Goal: Check status: Check status

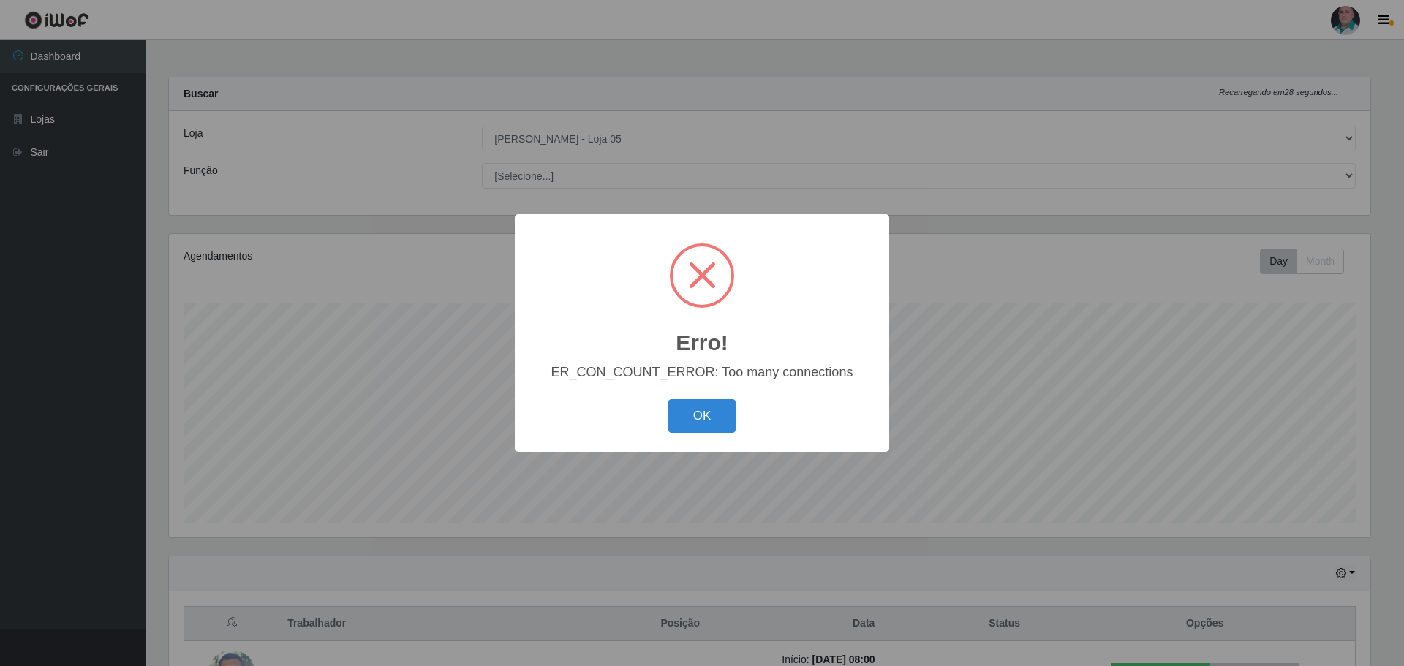
select select "252"
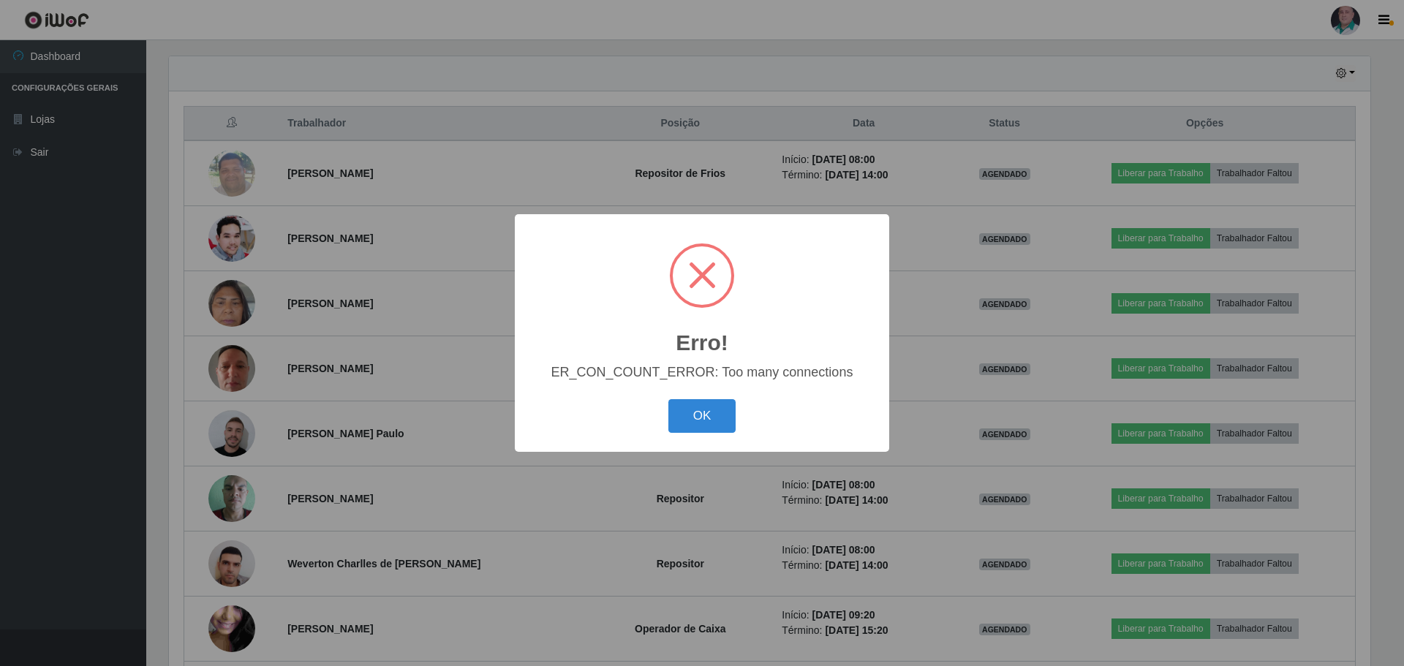
scroll to position [303, 1201]
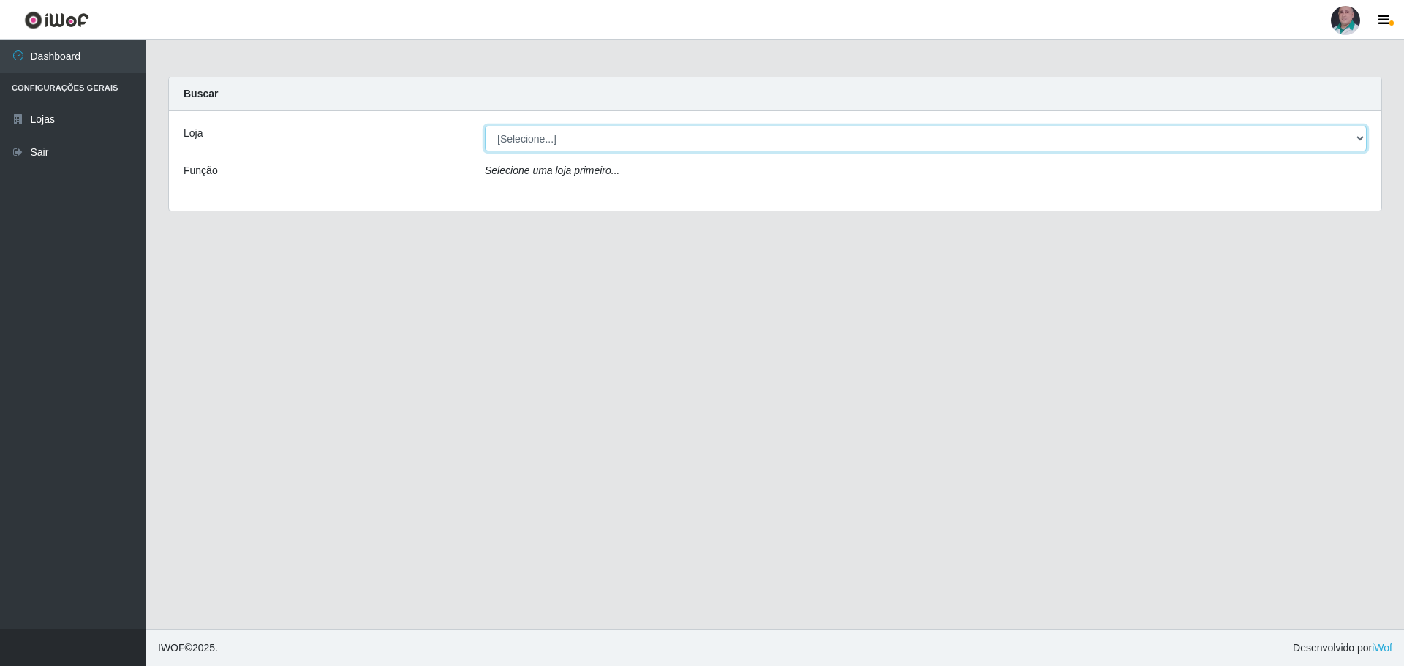
click at [723, 148] on select "[Selecione...] Mar Vermelho - Loja 05" at bounding box center [926, 139] width 882 height 26
select select "252"
click at [485, 126] on select "[Selecione...] Mar Vermelho - Loja 05" at bounding box center [926, 139] width 882 height 26
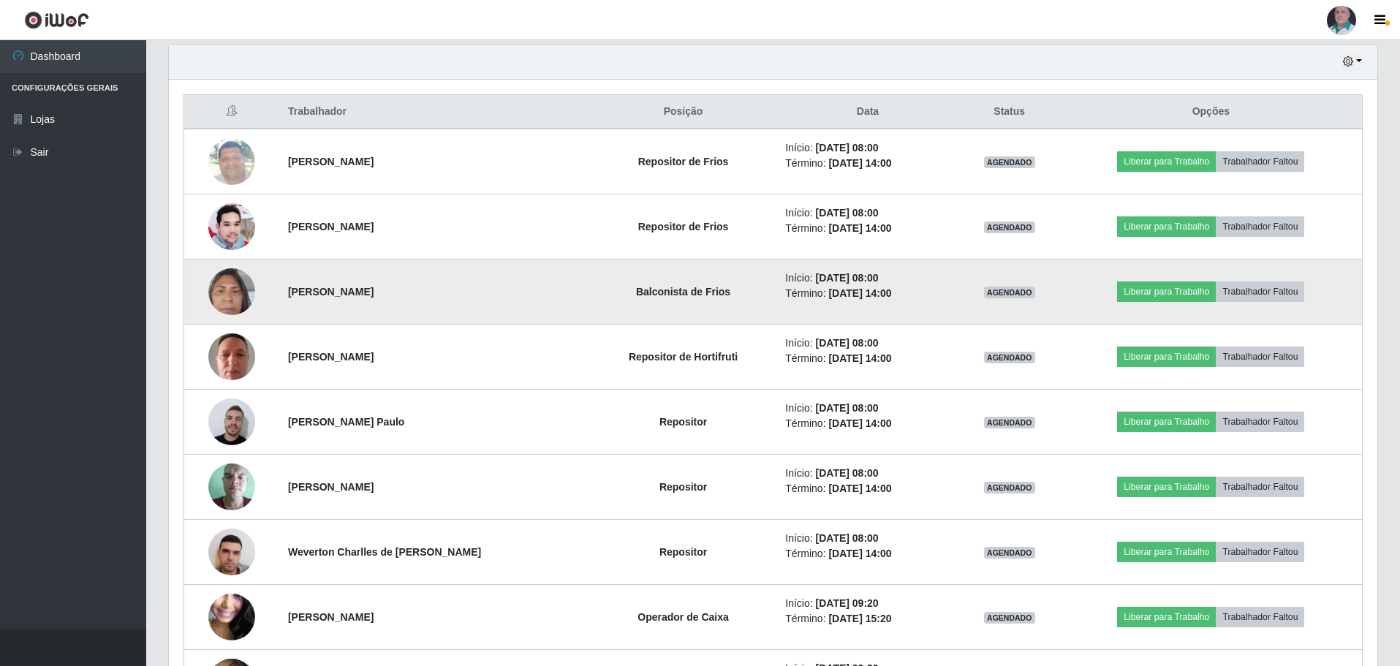
scroll to position [585, 0]
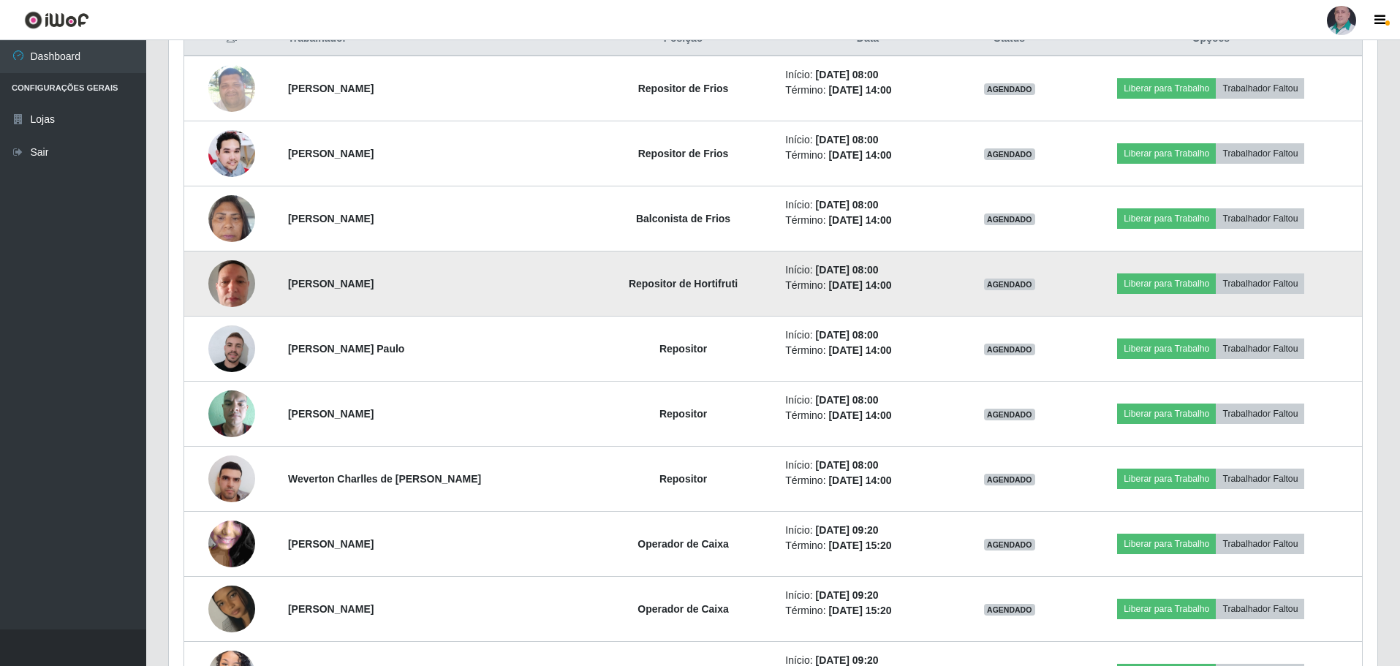
click at [238, 292] on img at bounding box center [231, 283] width 47 height 62
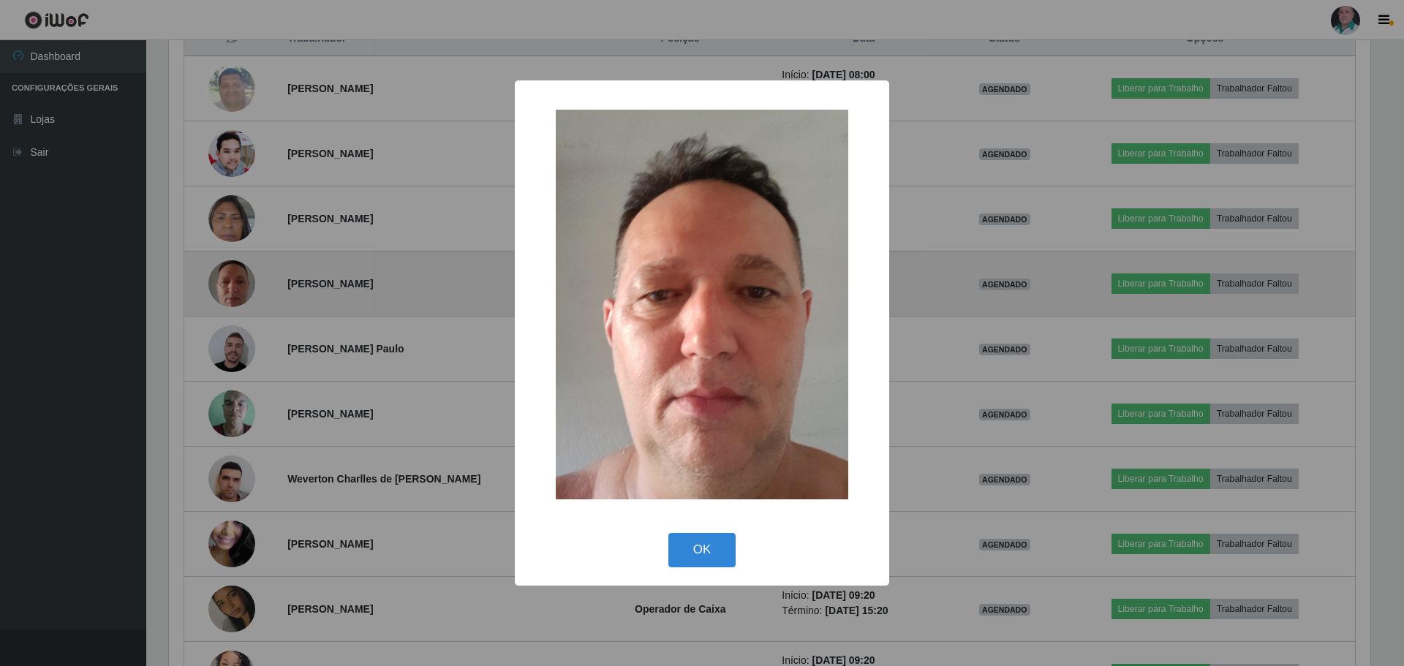
click at [238, 292] on div "× OK Cancel" at bounding box center [702, 333] width 1404 height 666
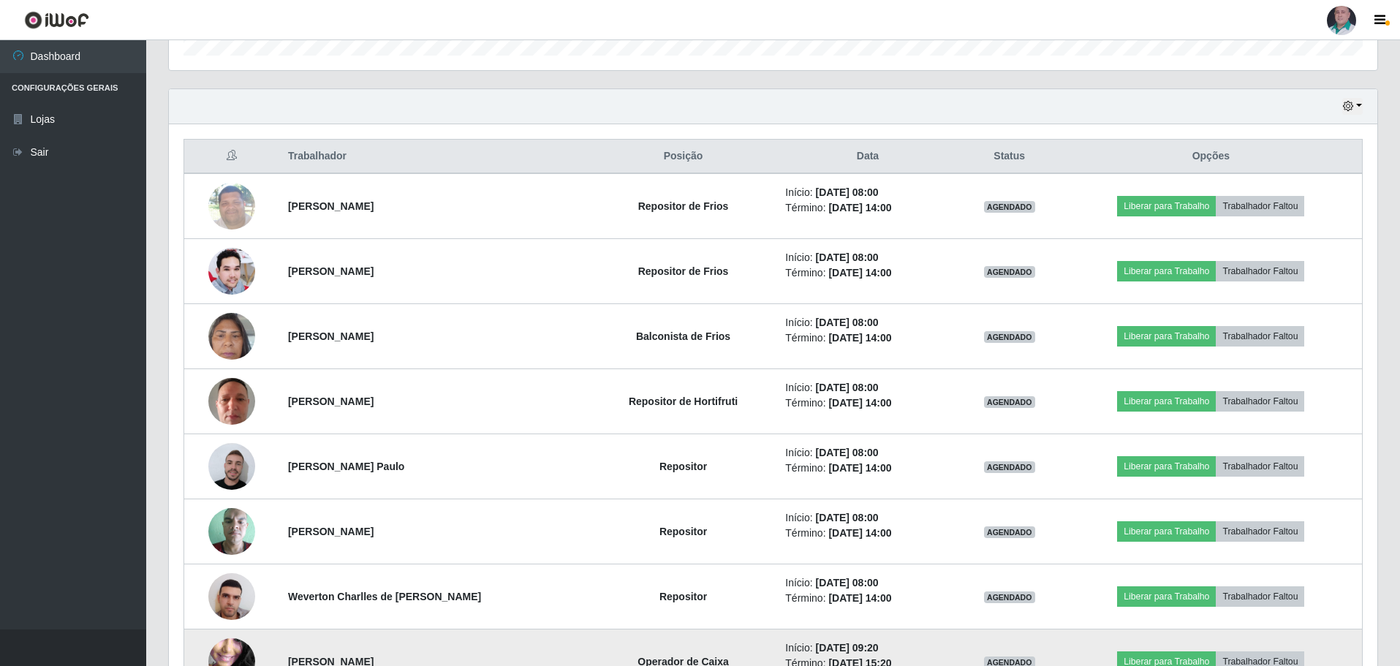
scroll to position [323, 0]
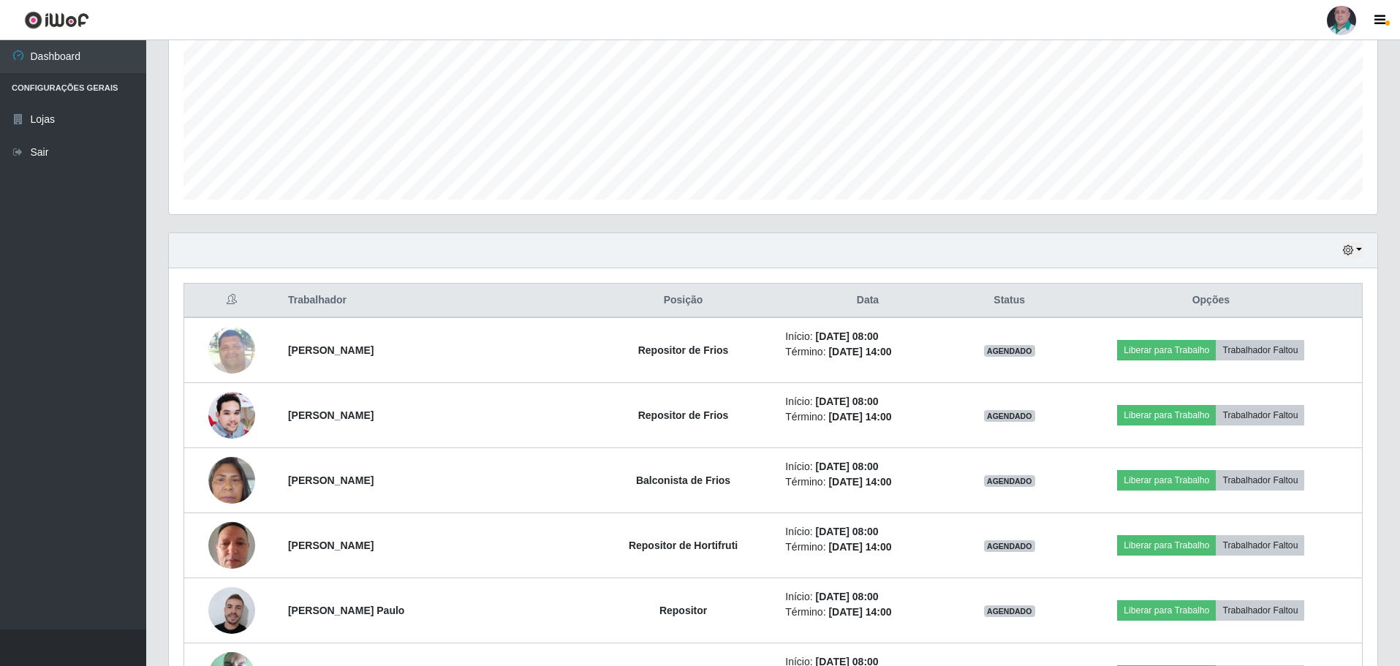
click at [1362, 249] on div "Hoje 1 dia 3 dias 1 Semana Não encerrados" at bounding box center [773, 250] width 1208 height 35
click at [1360, 249] on button "button" at bounding box center [1352, 250] width 20 height 17
click at [1281, 336] on button "3 dias" at bounding box center [1304, 337] width 116 height 31
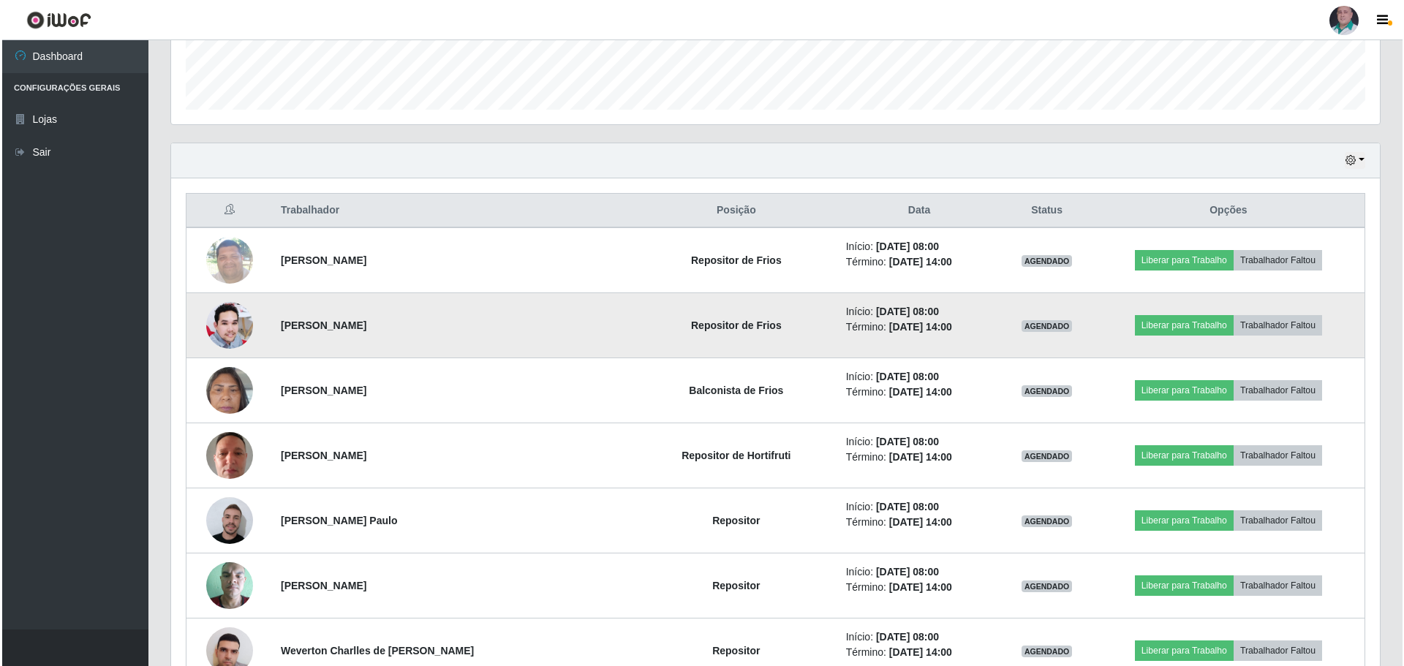
scroll to position [439, 0]
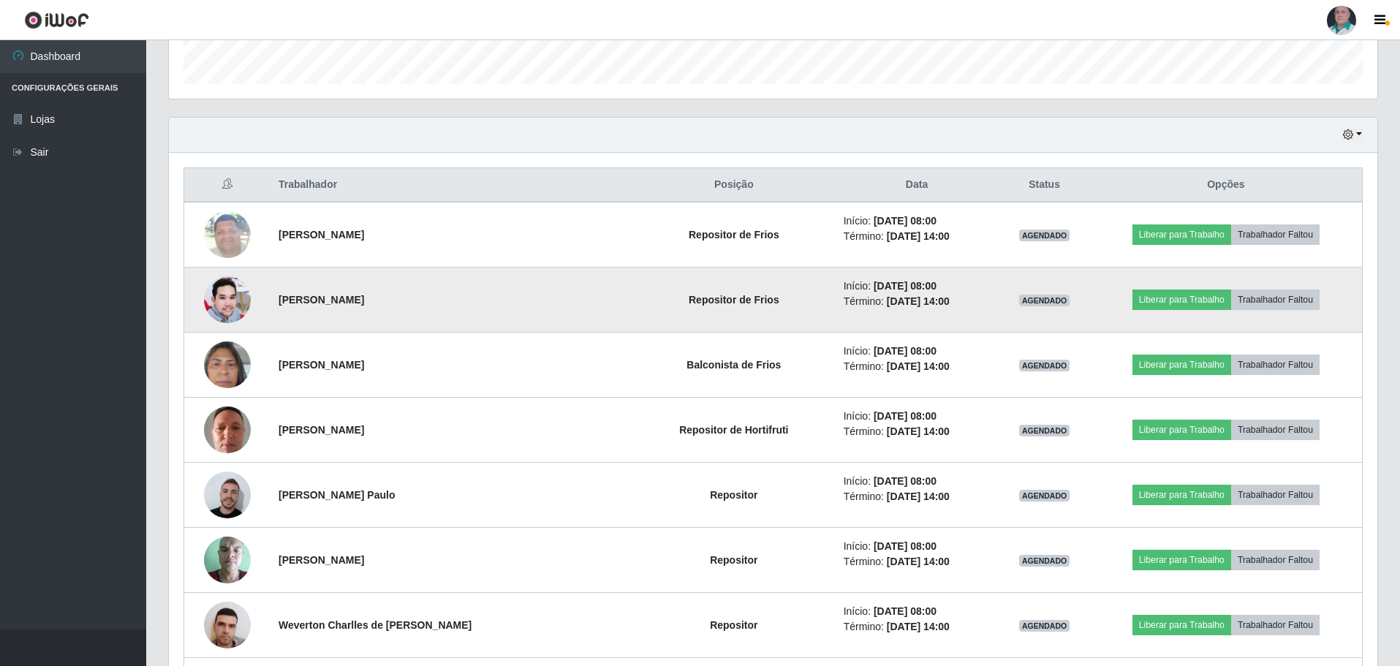
click at [228, 308] on img at bounding box center [227, 299] width 47 height 47
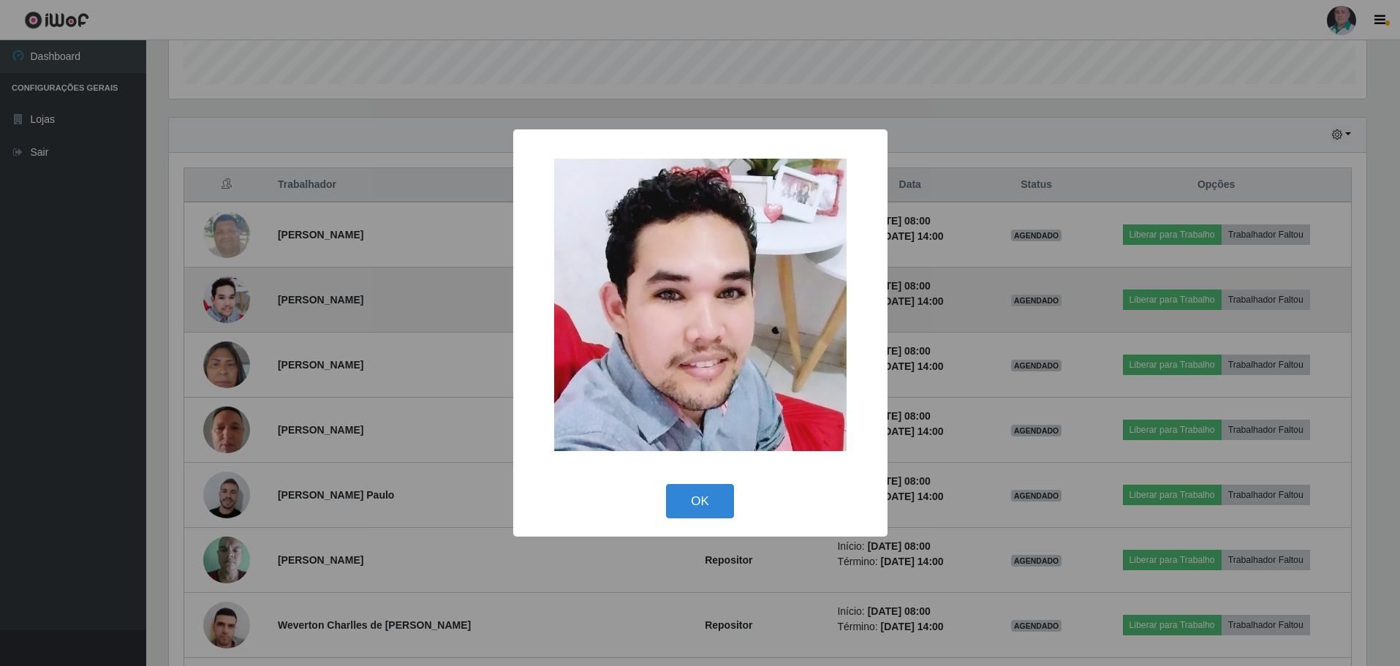
scroll to position [303, 1201]
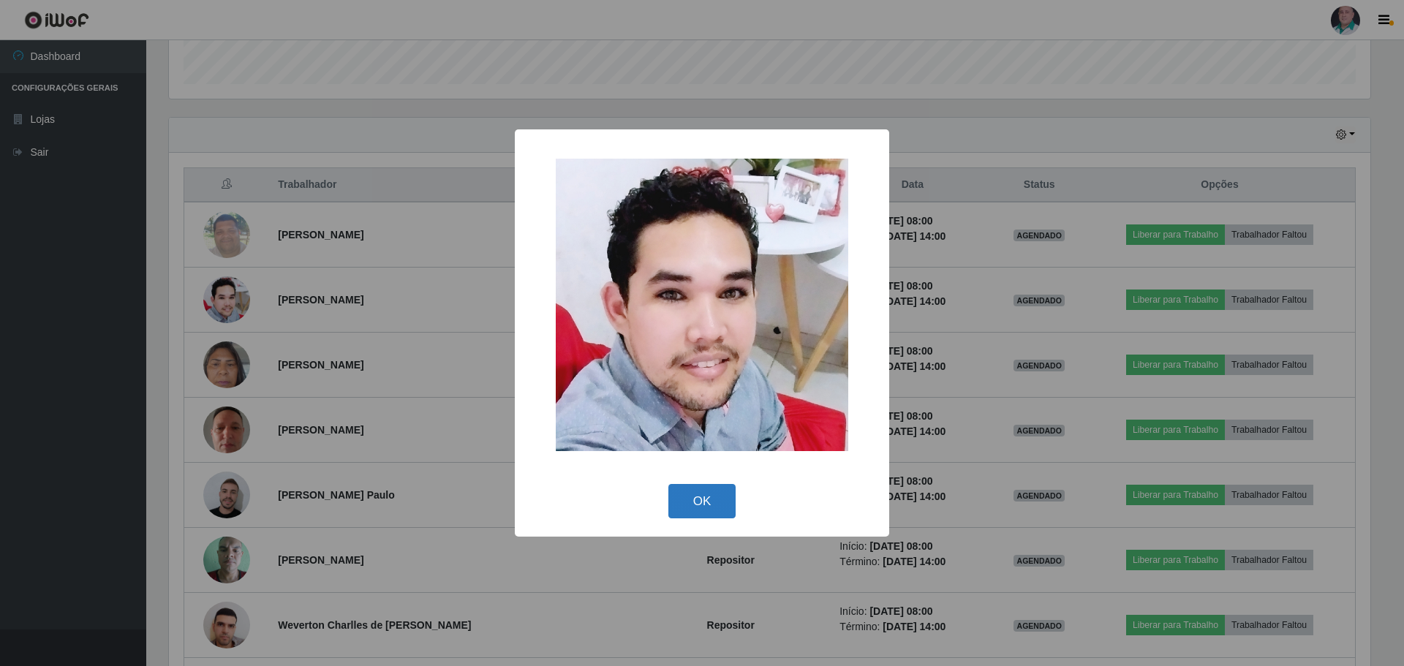
click at [716, 507] on button "OK" at bounding box center [702, 501] width 68 height 34
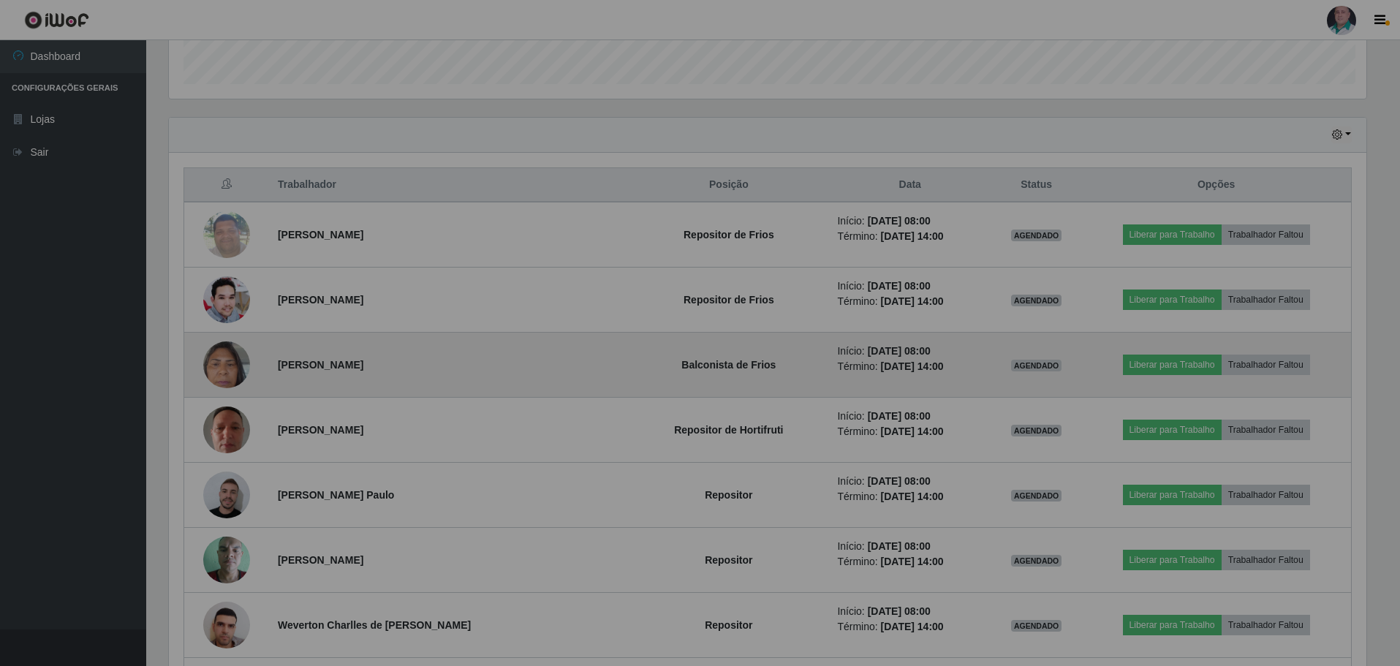
scroll to position [303, 1208]
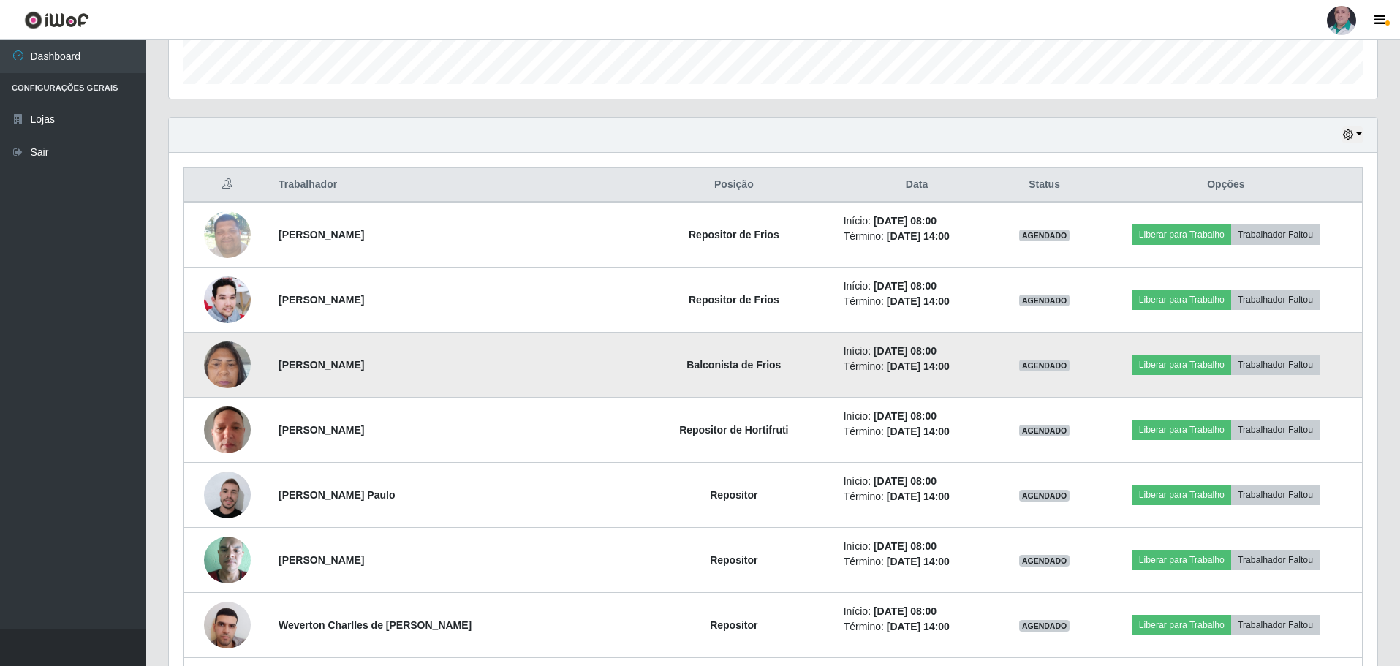
click at [225, 379] on img at bounding box center [227, 364] width 47 height 62
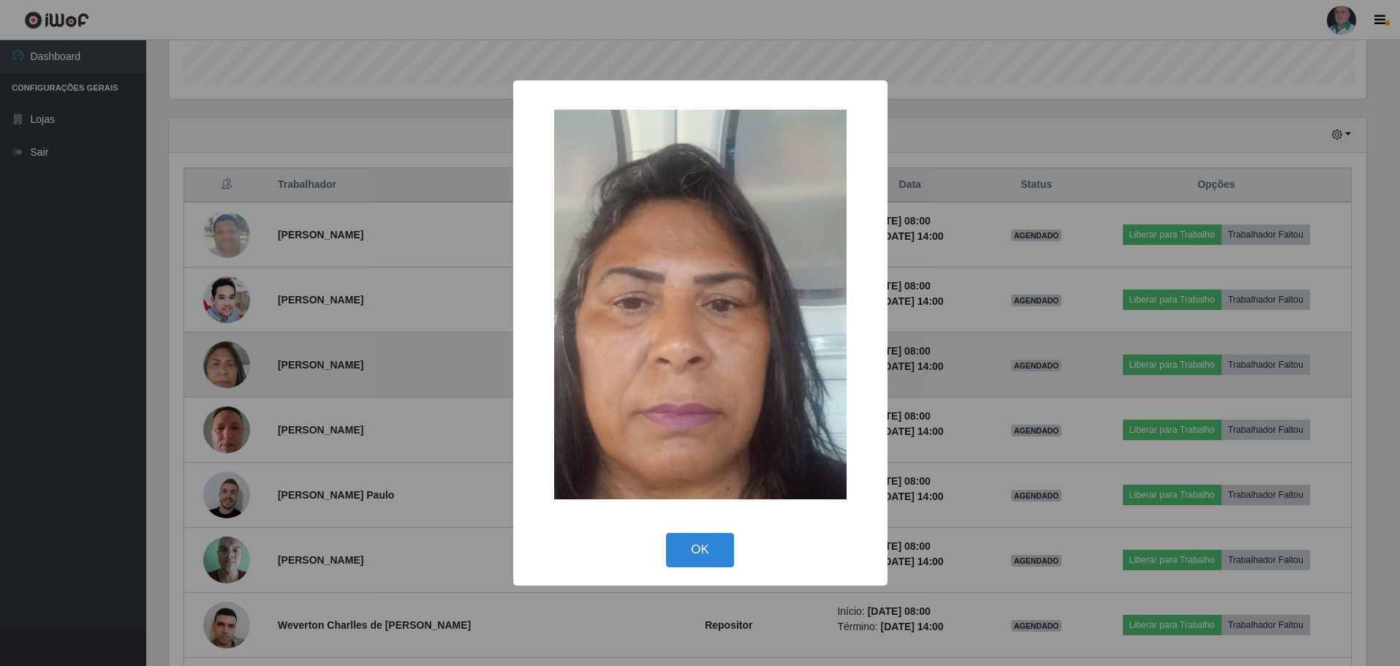
scroll to position [303, 1201]
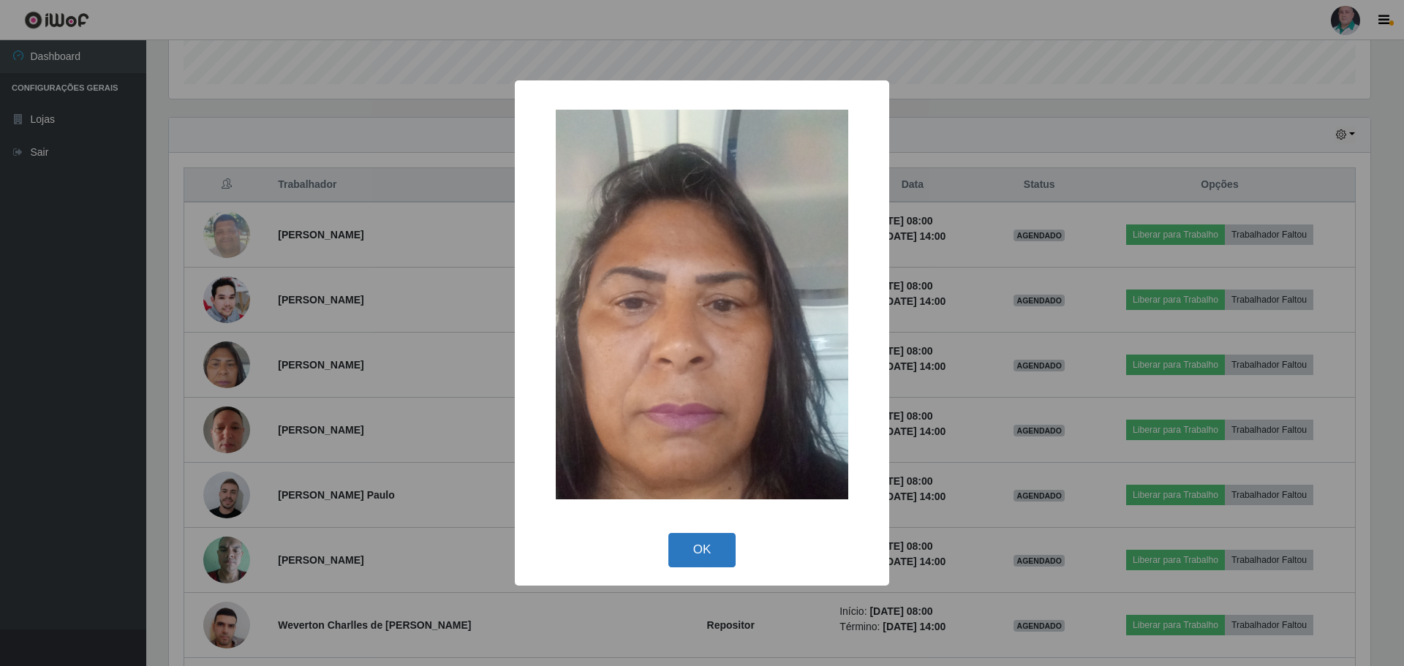
click at [701, 533] on button "OK" at bounding box center [702, 550] width 68 height 34
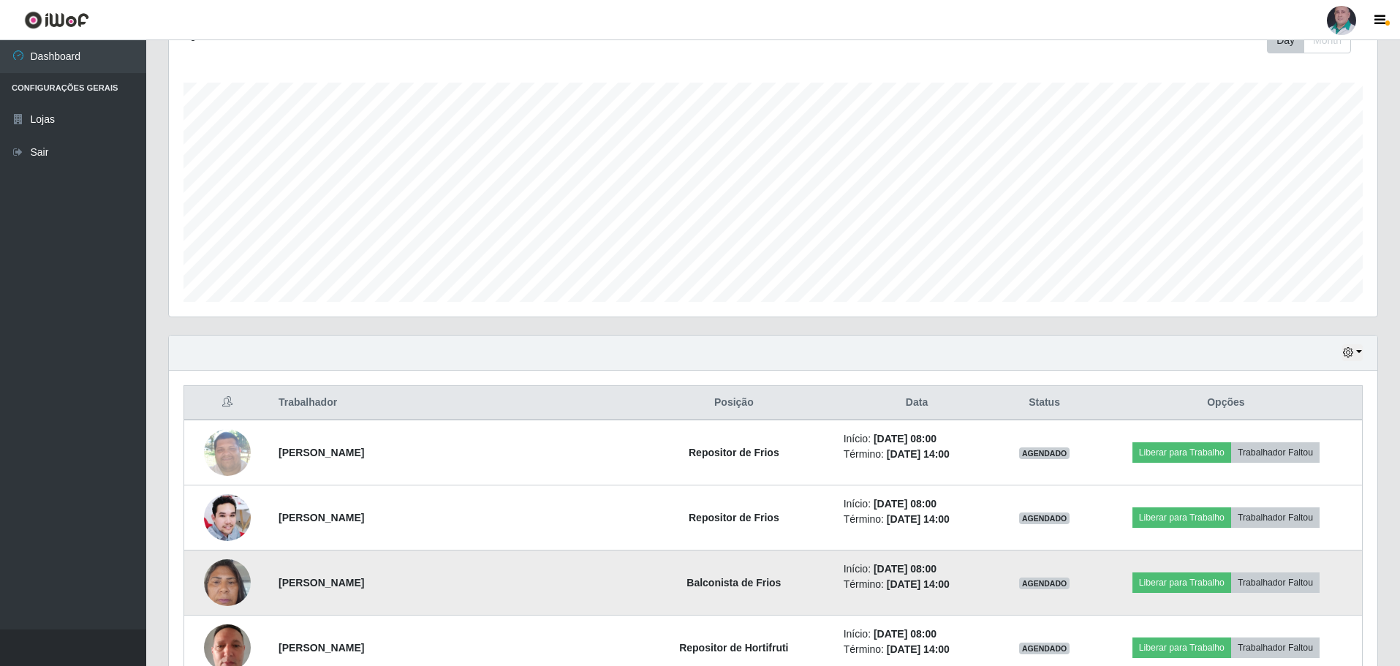
scroll to position [146, 0]
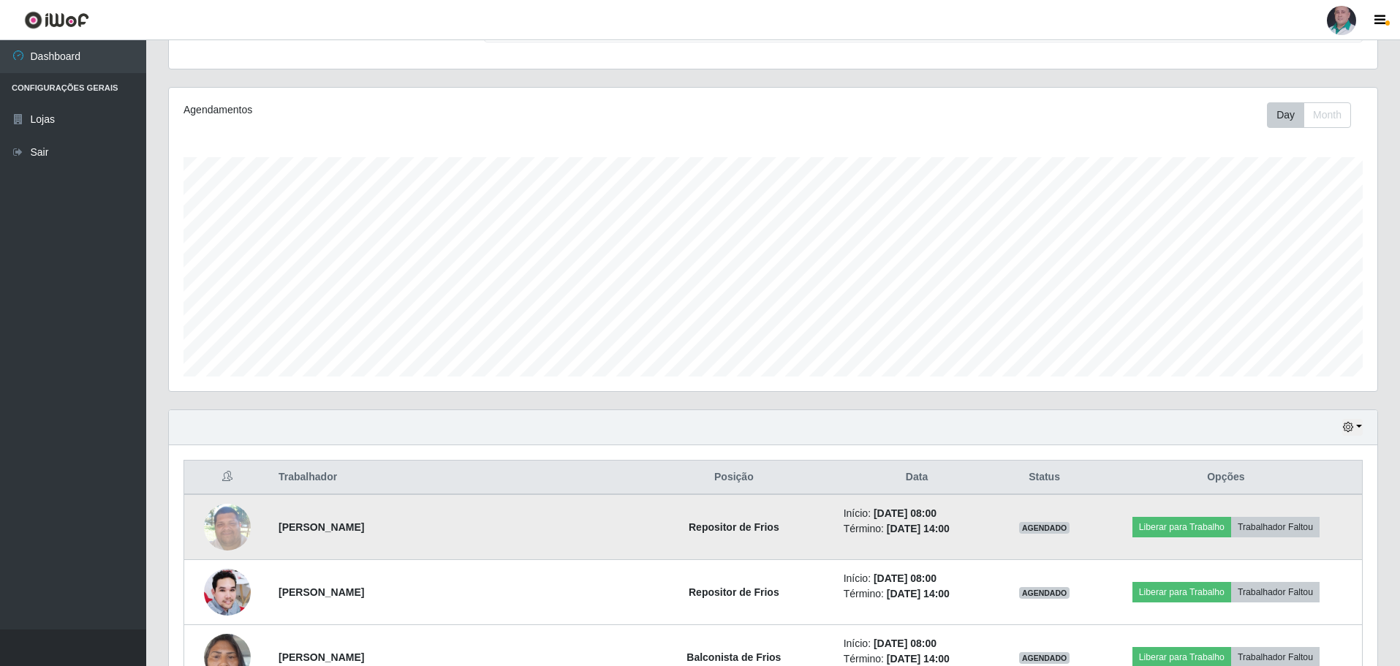
click at [238, 536] on img at bounding box center [227, 527] width 47 height 62
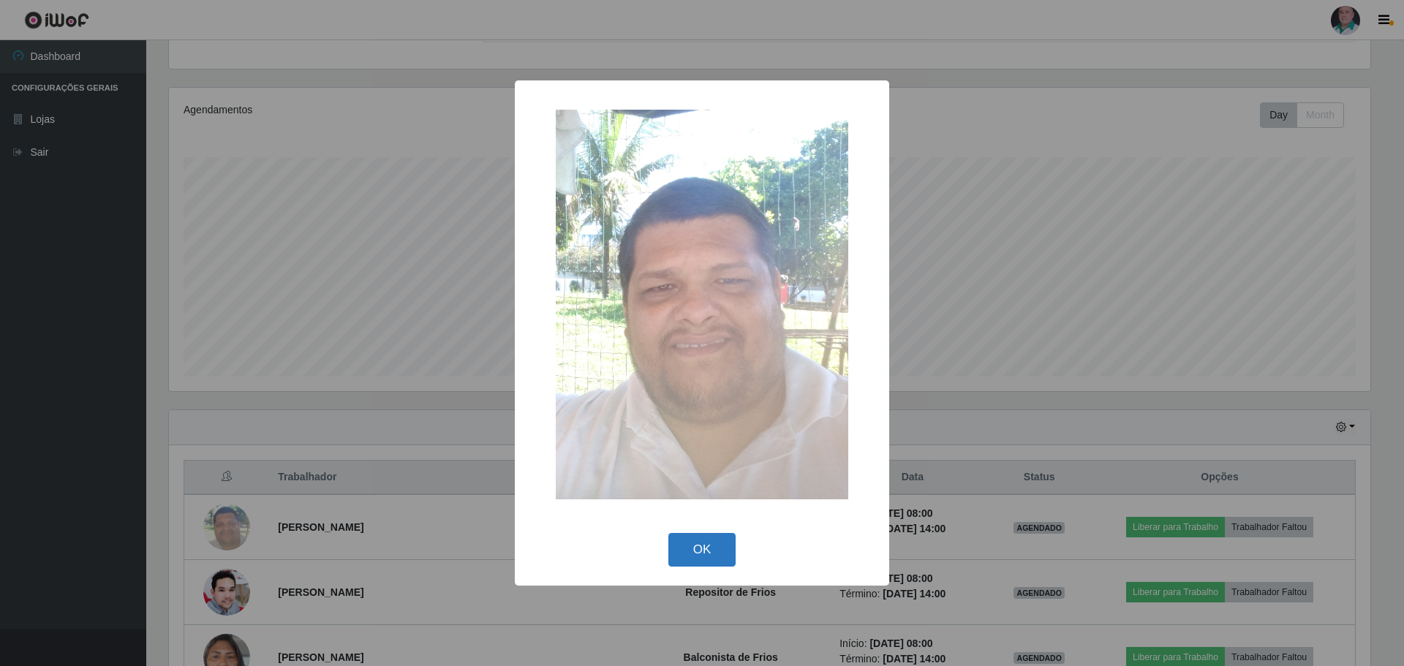
click at [701, 548] on button "OK" at bounding box center [702, 550] width 68 height 34
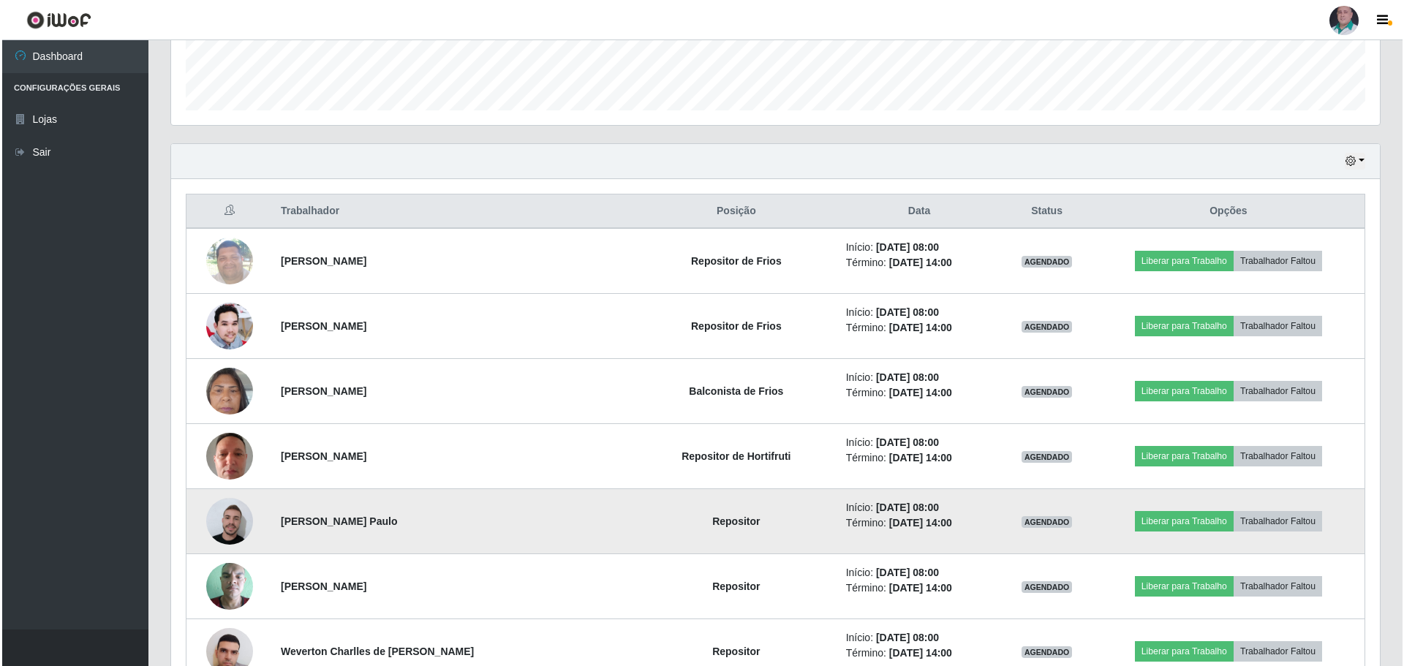
scroll to position [439, 0]
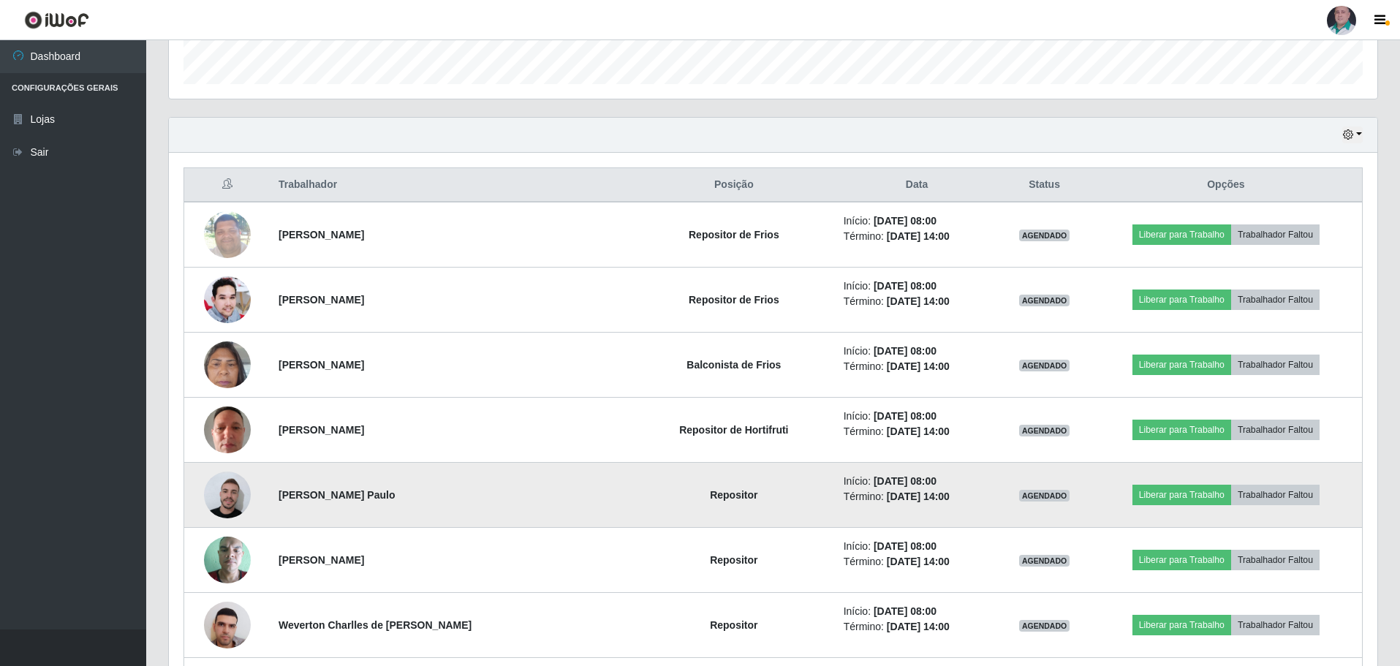
click at [242, 510] on img at bounding box center [227, 495] width 47 height 53
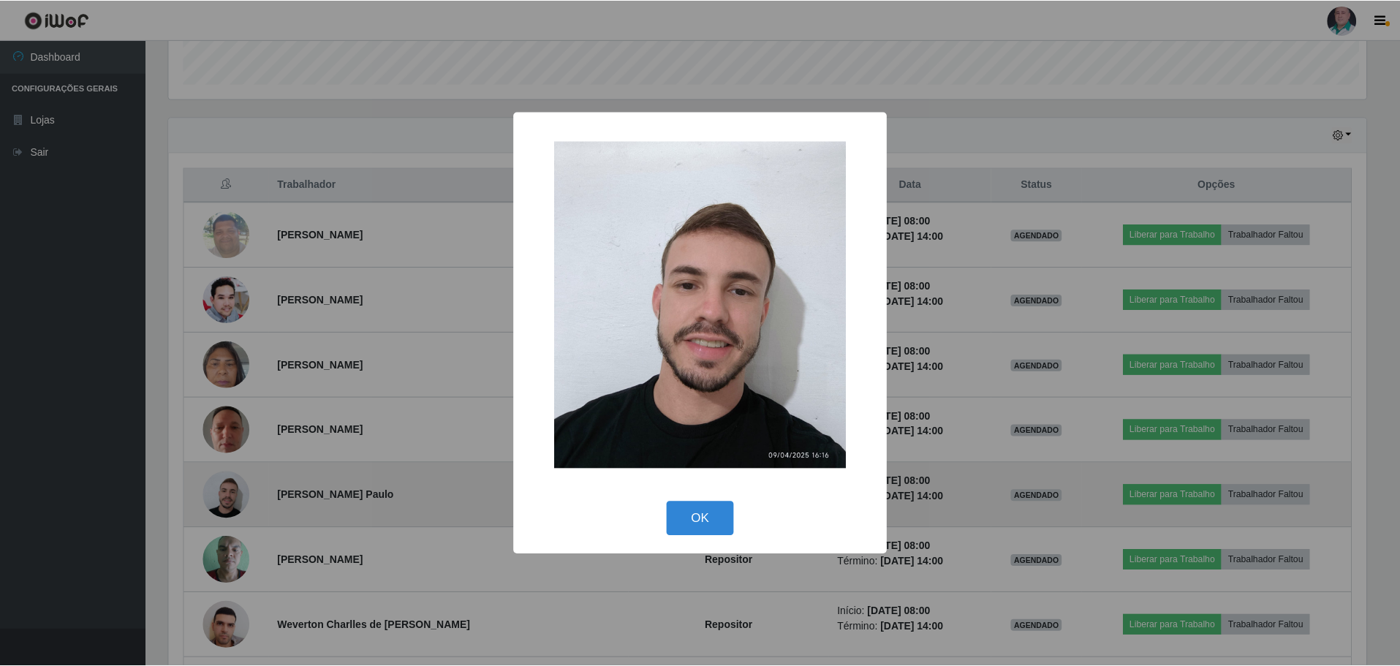
scroll to position [303, 1201]
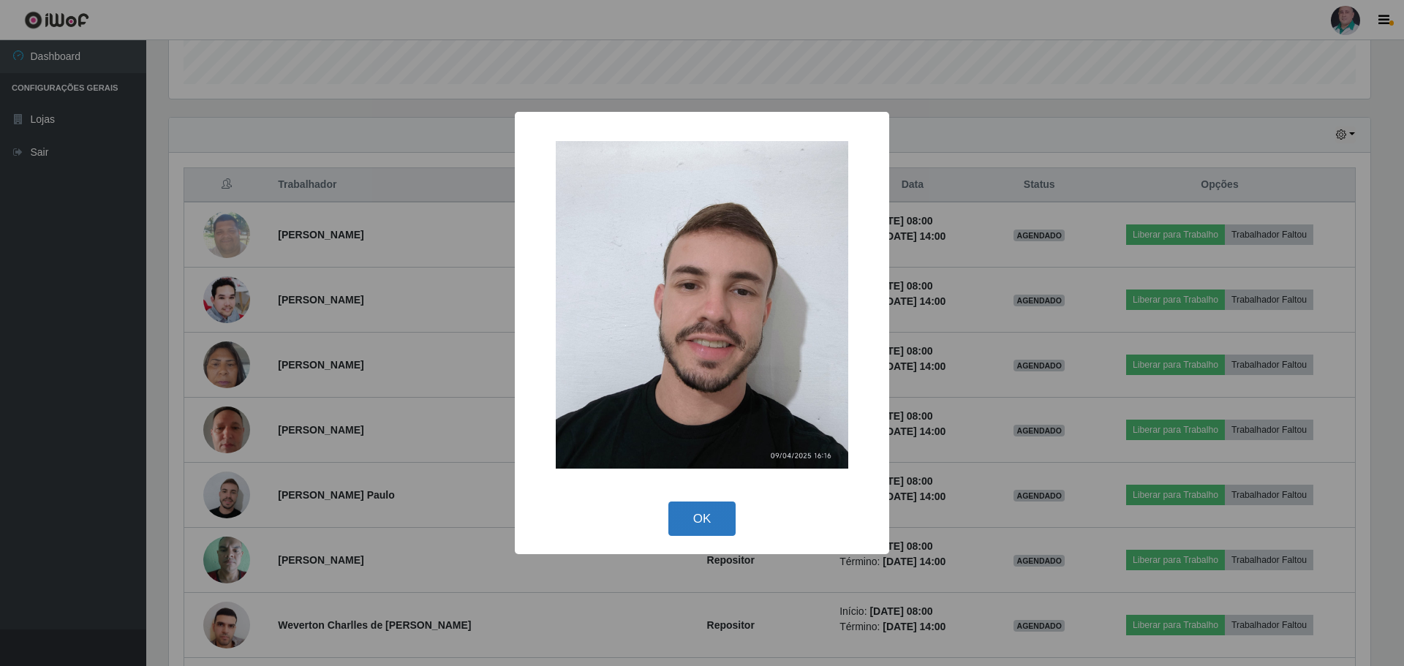
click at [722, 518] on button "OK" at bounding box center [702, 518] width 68 height 34
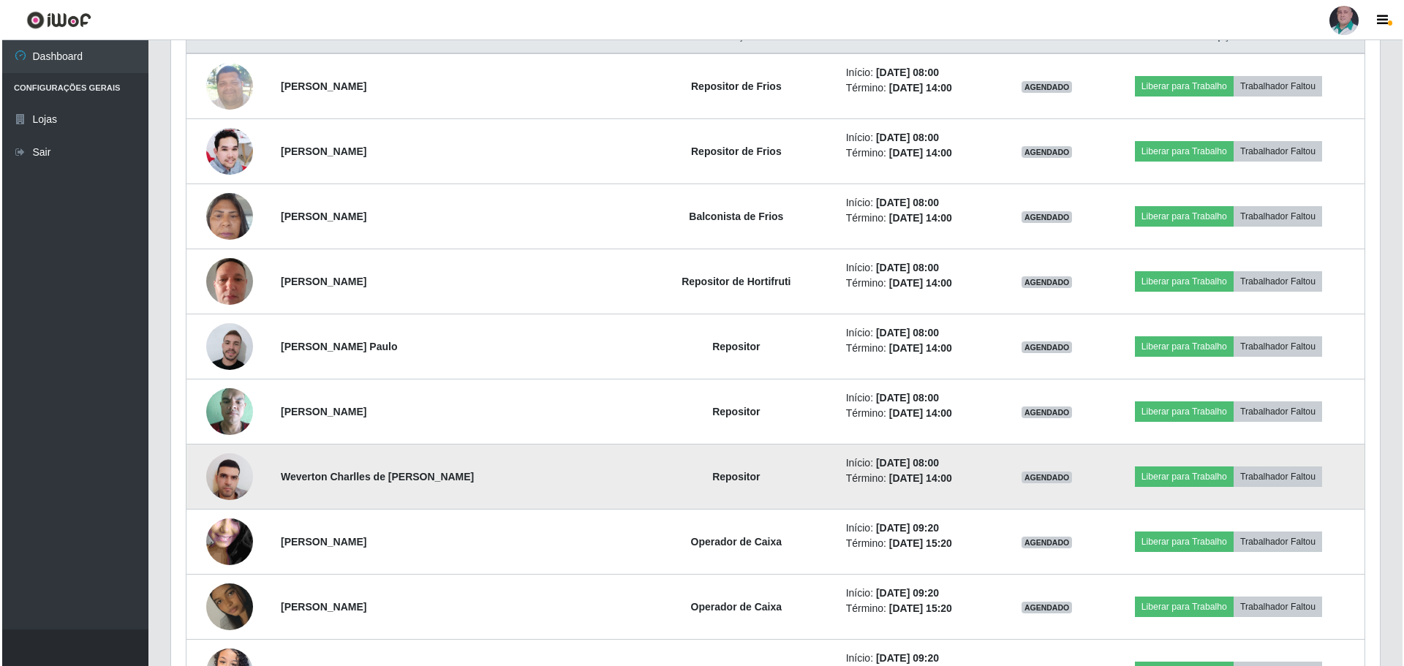
scroll to position [658, 0]
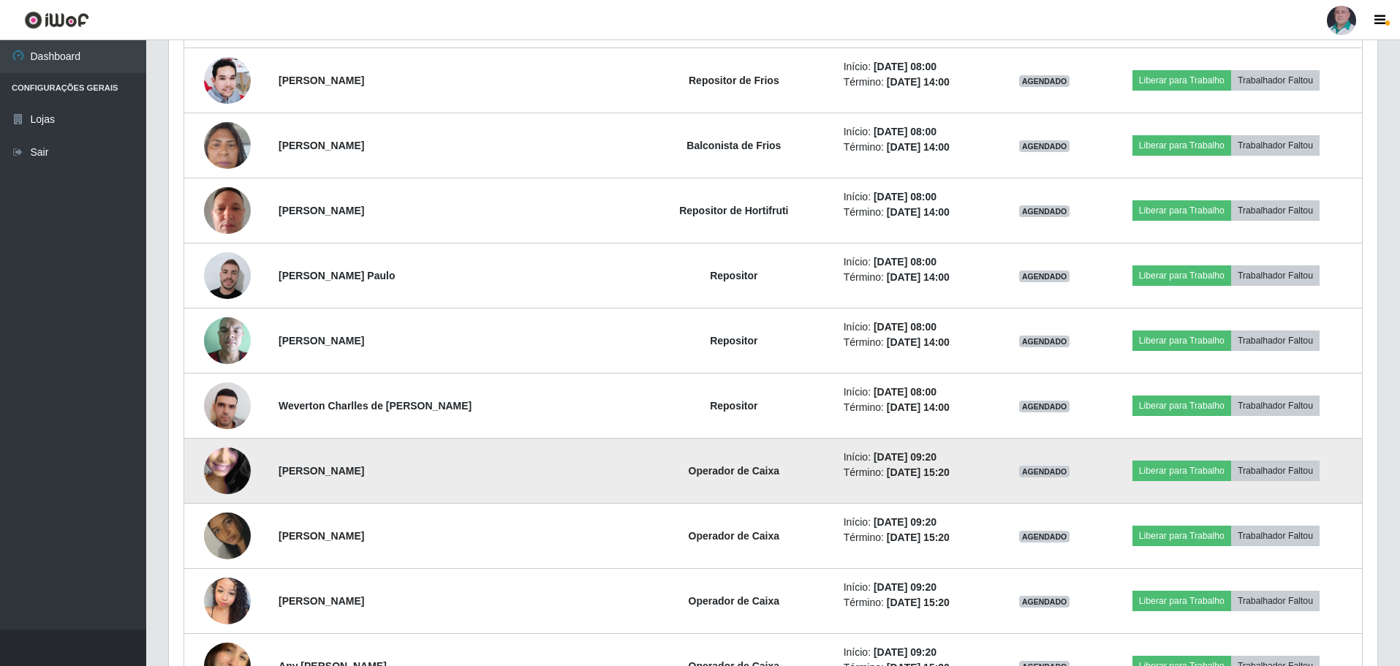
click at [215, 471] on img at bounding box center [227, 471] width 47 height 105
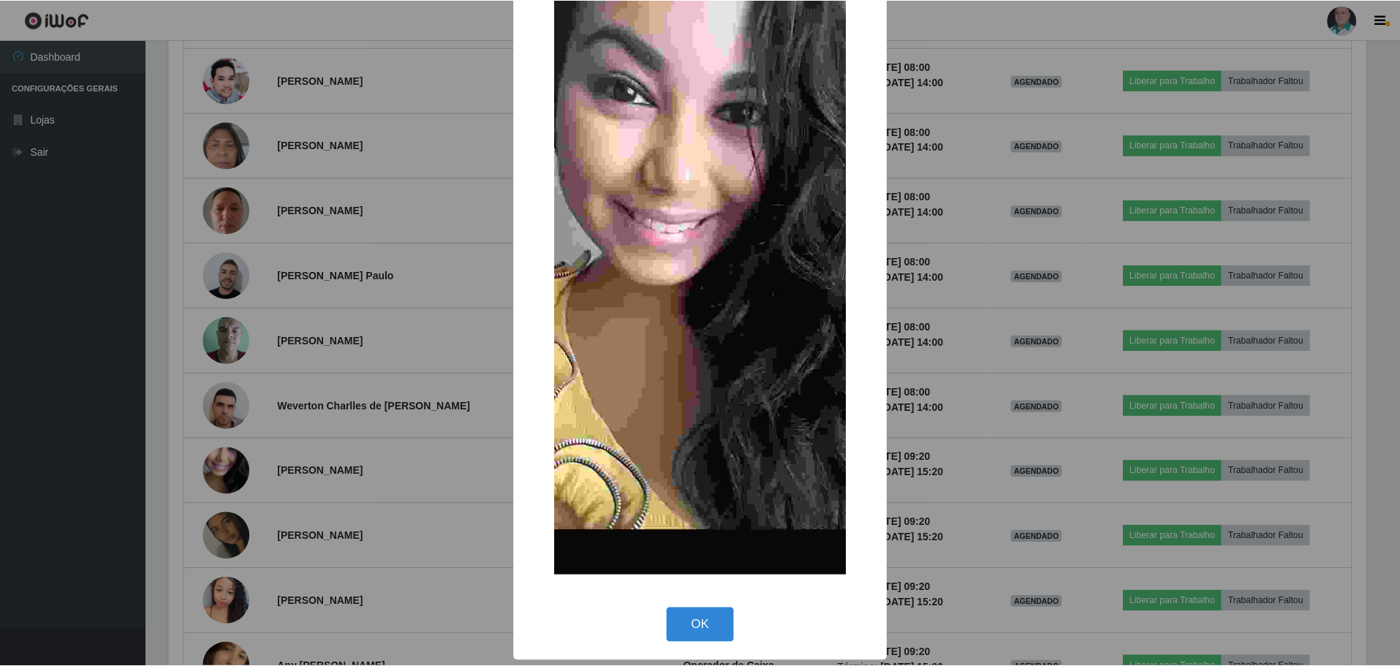
scroll to position [113, 0]
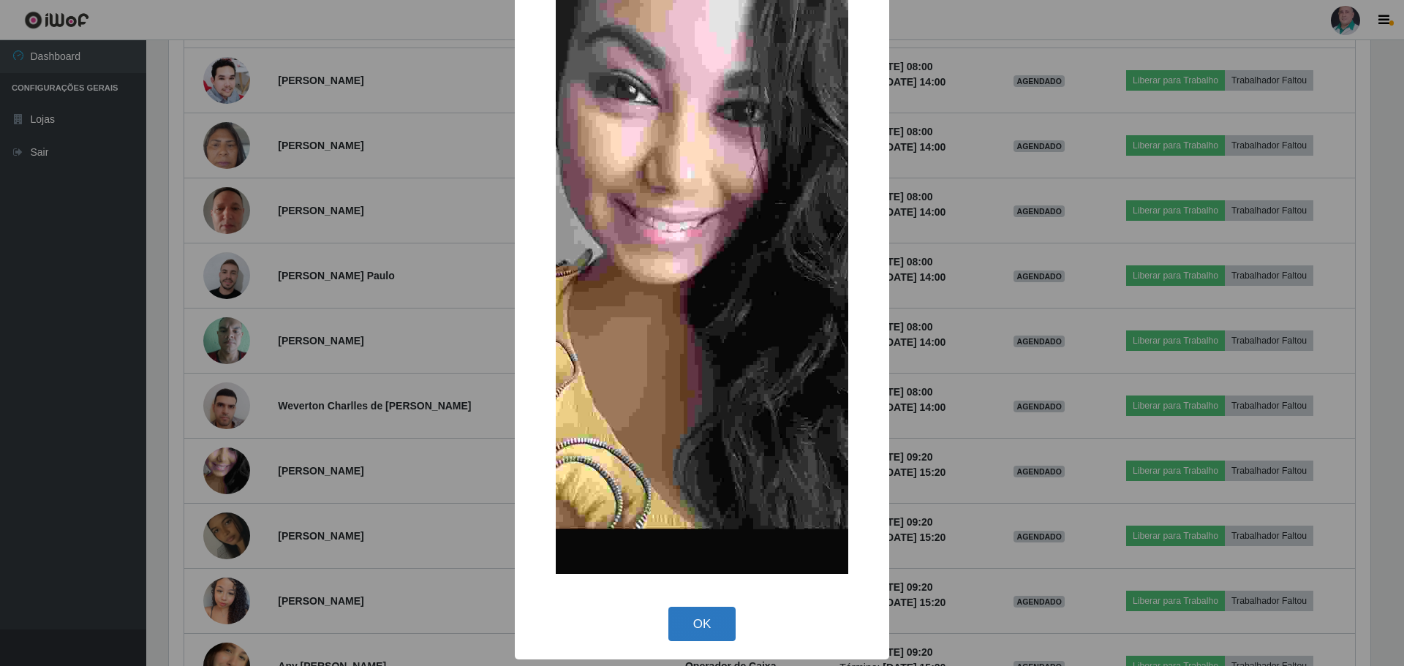
click at [696, 622] on button "OK" at bounding box center [702, 624] width 68 height 34
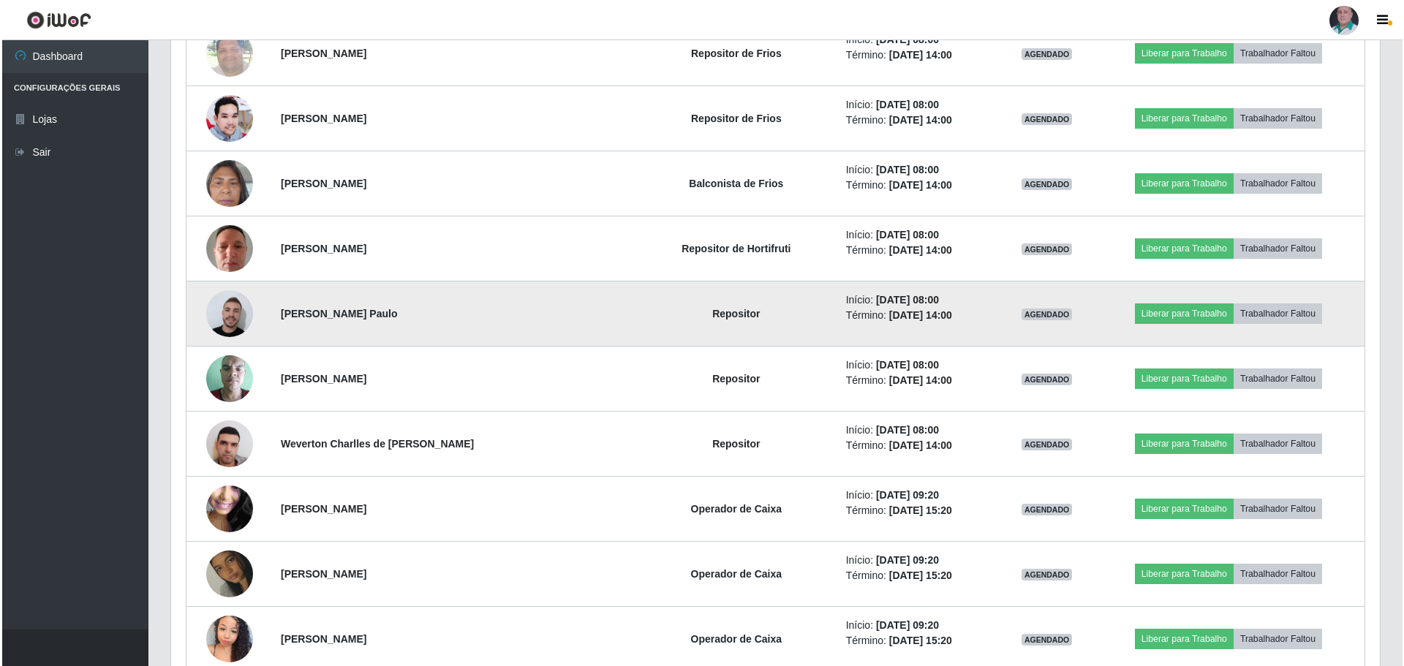
scroll to position [658, 0]
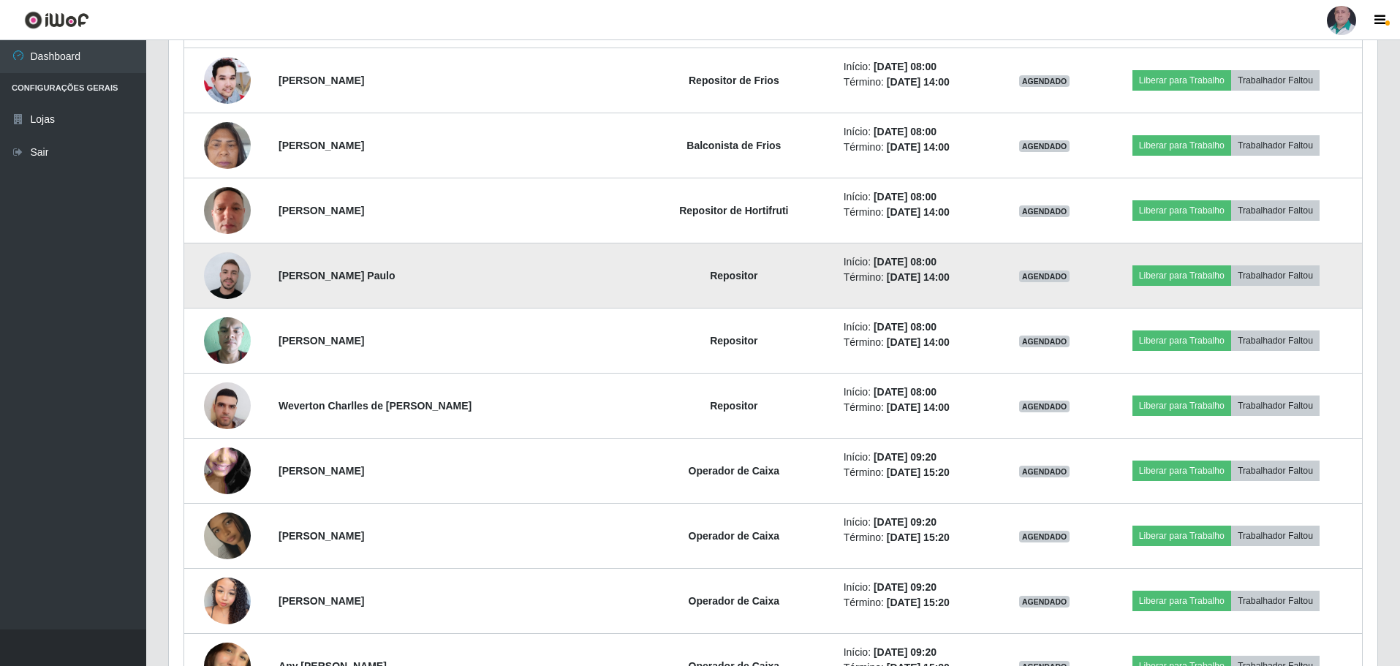
click at [219, 289] on img at bounding box center [227, 275] width 47 height 53
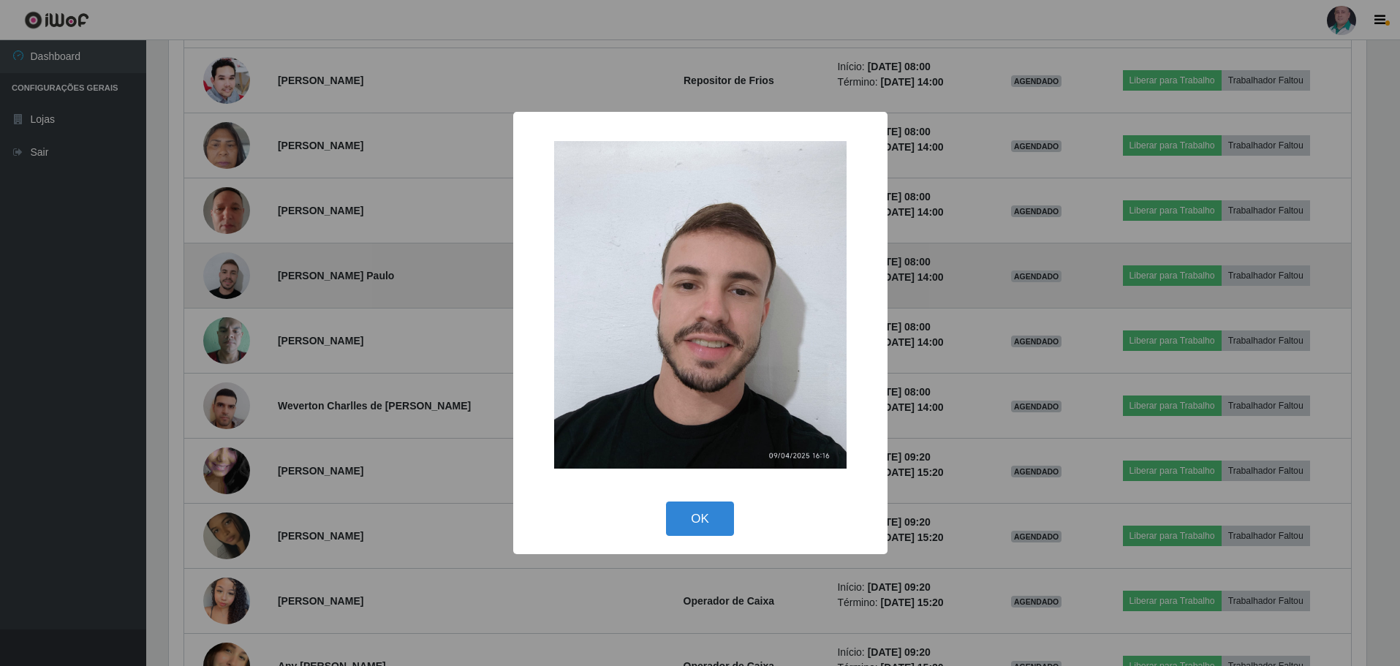
scroll to position [303, 1201]
click at [219, 289] on div "× OK Cancel" at bounding box center [702, 333] width 1404 height 666
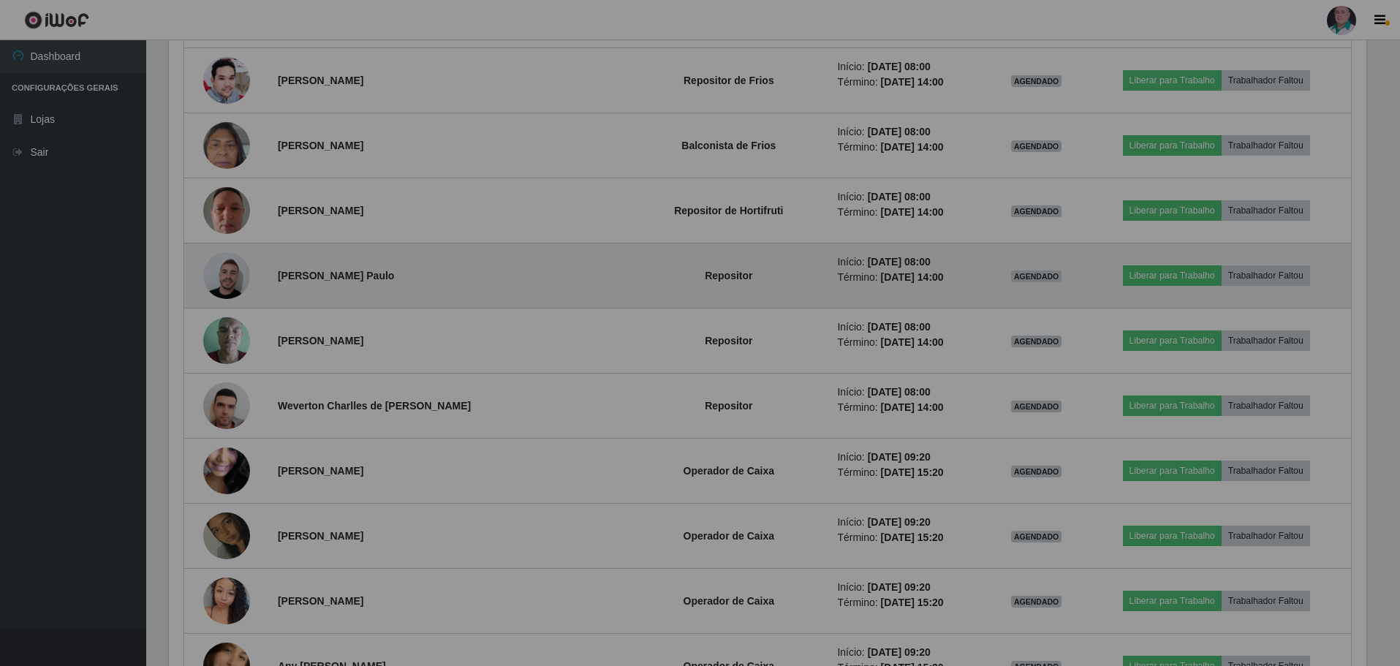
scroll to position [303, 1208]
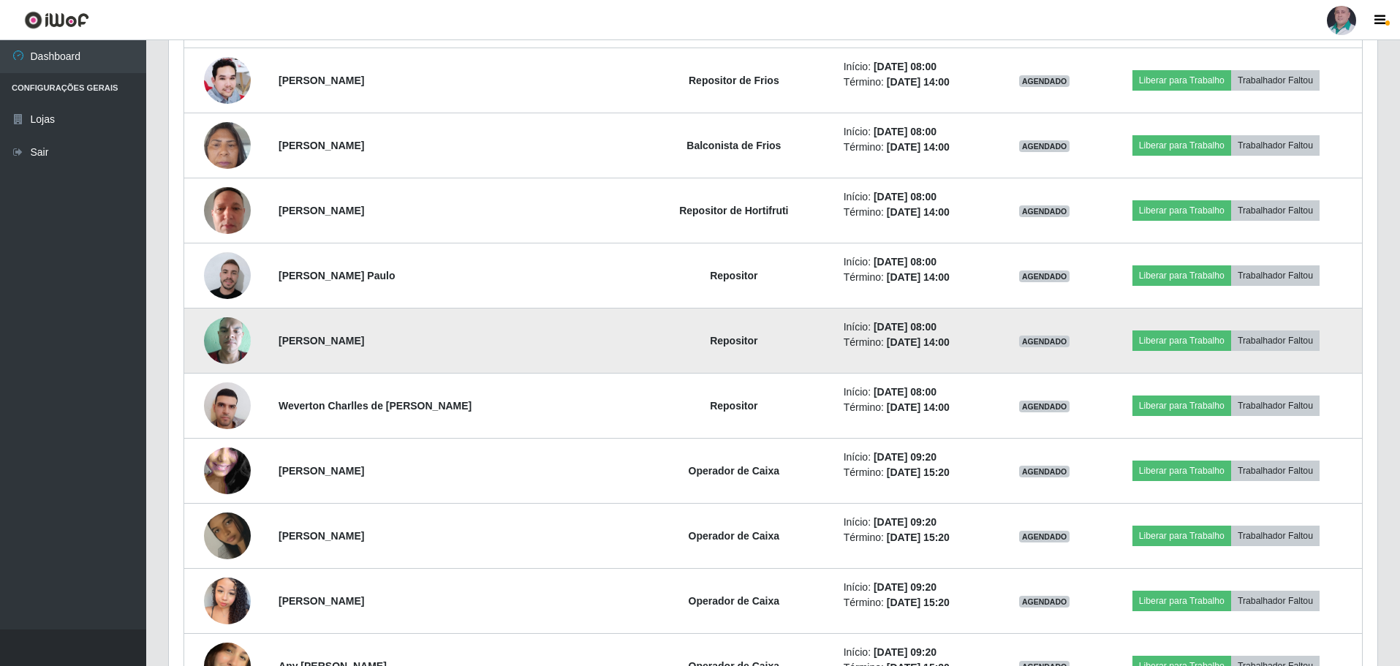
click at [227, 348] on img at bounding box center [227, 340] width 47 height 62
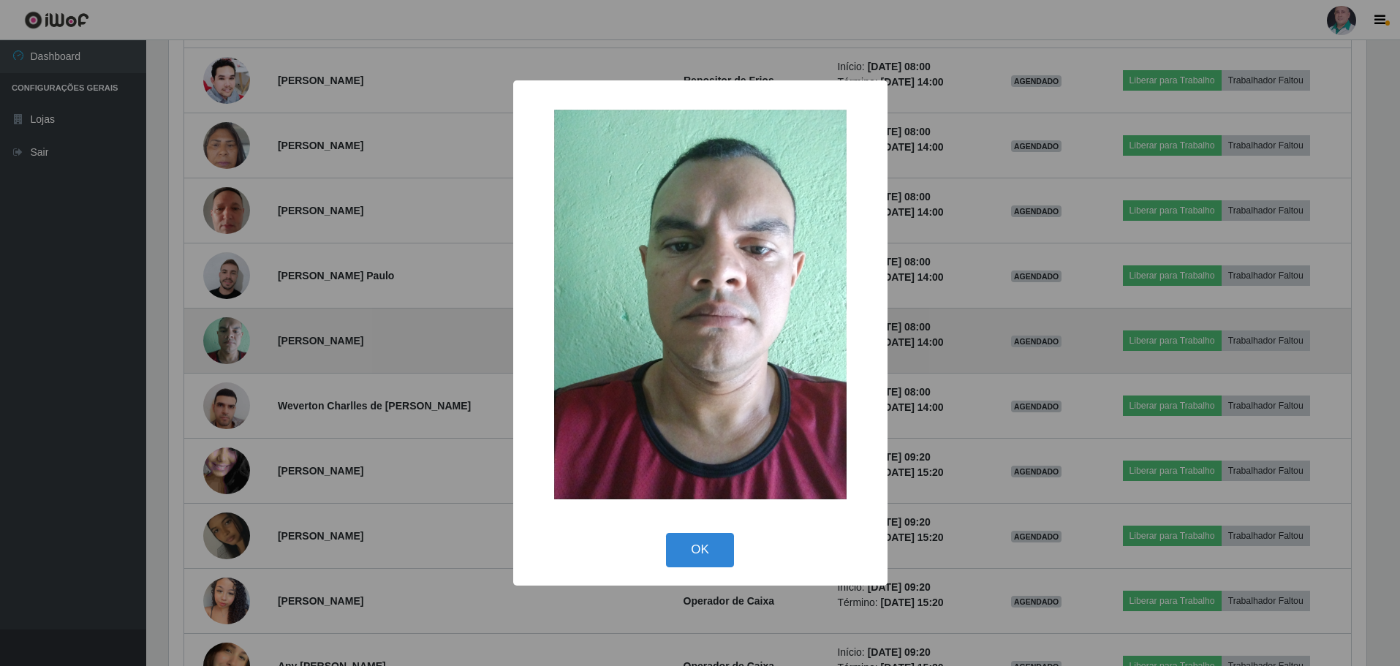
scroll to position [303, 1201]
click at [227, 348] on div "× OK Cancel" at bounding box center [702, 333] width 1404 height 666
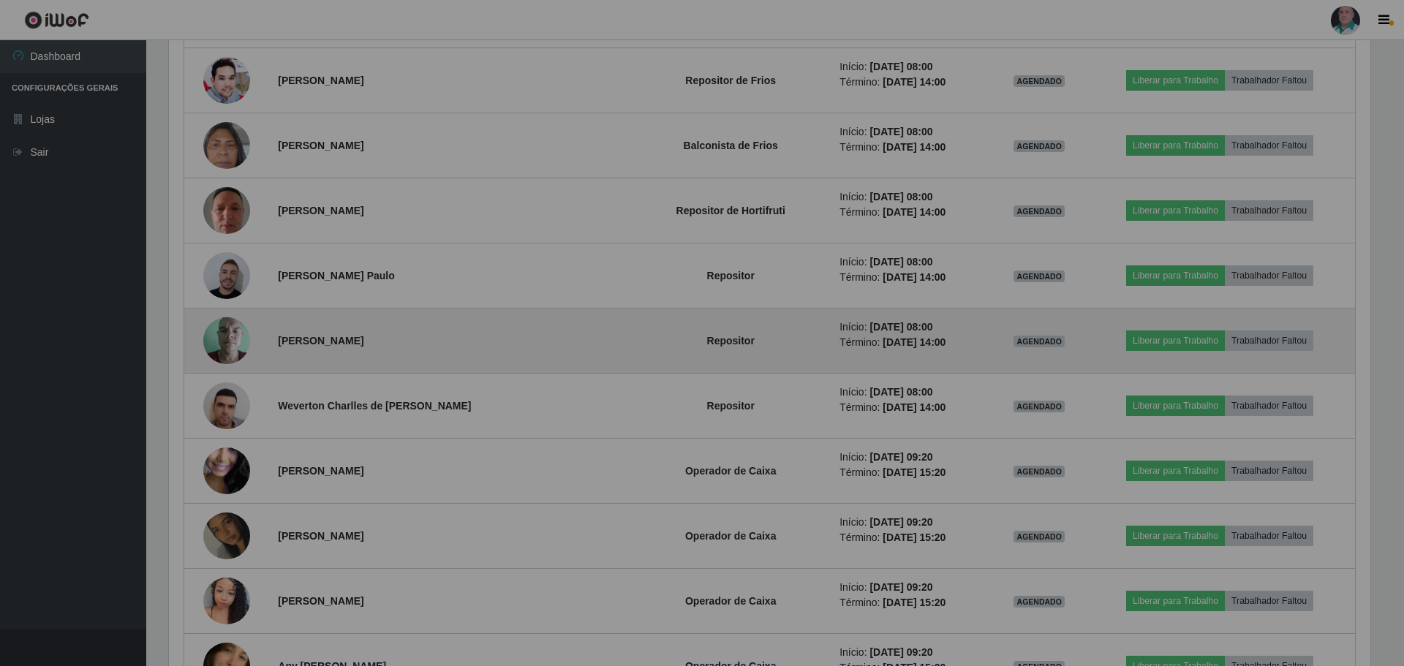
scroll to position [303, 1208]
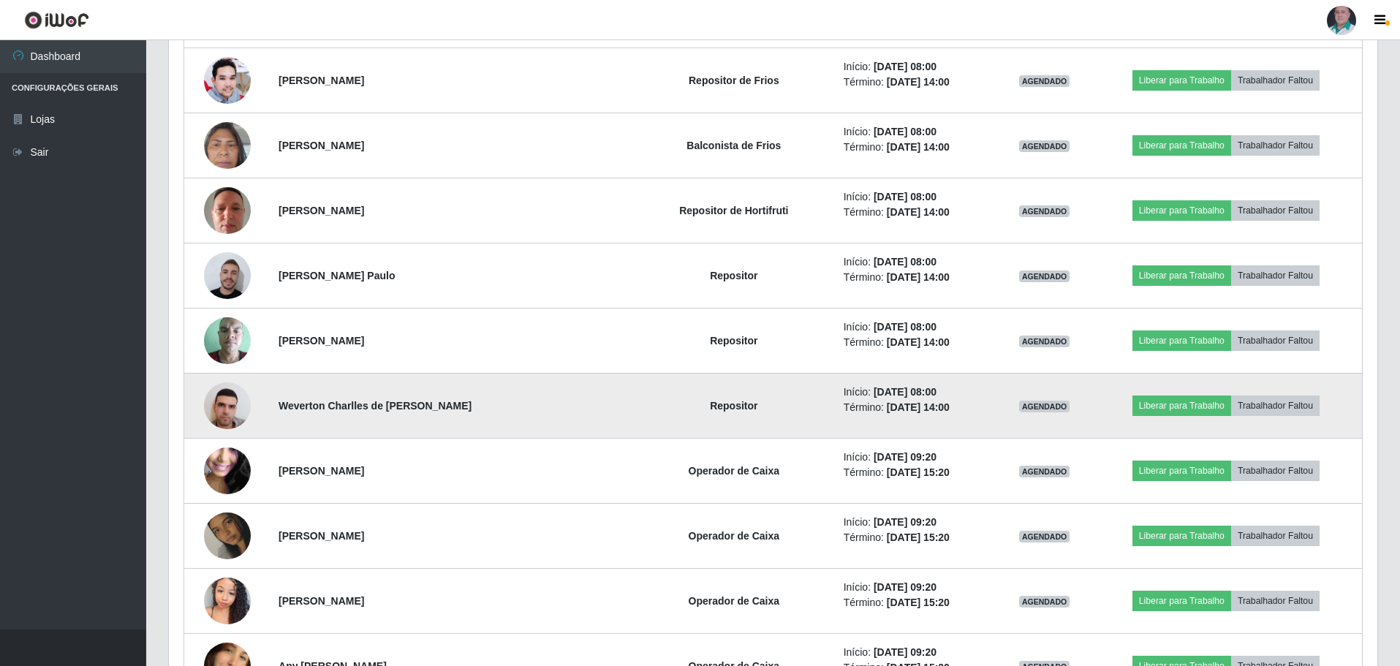
click at [217, 404] on img at bounding box center [227, 405] width 47 height 62
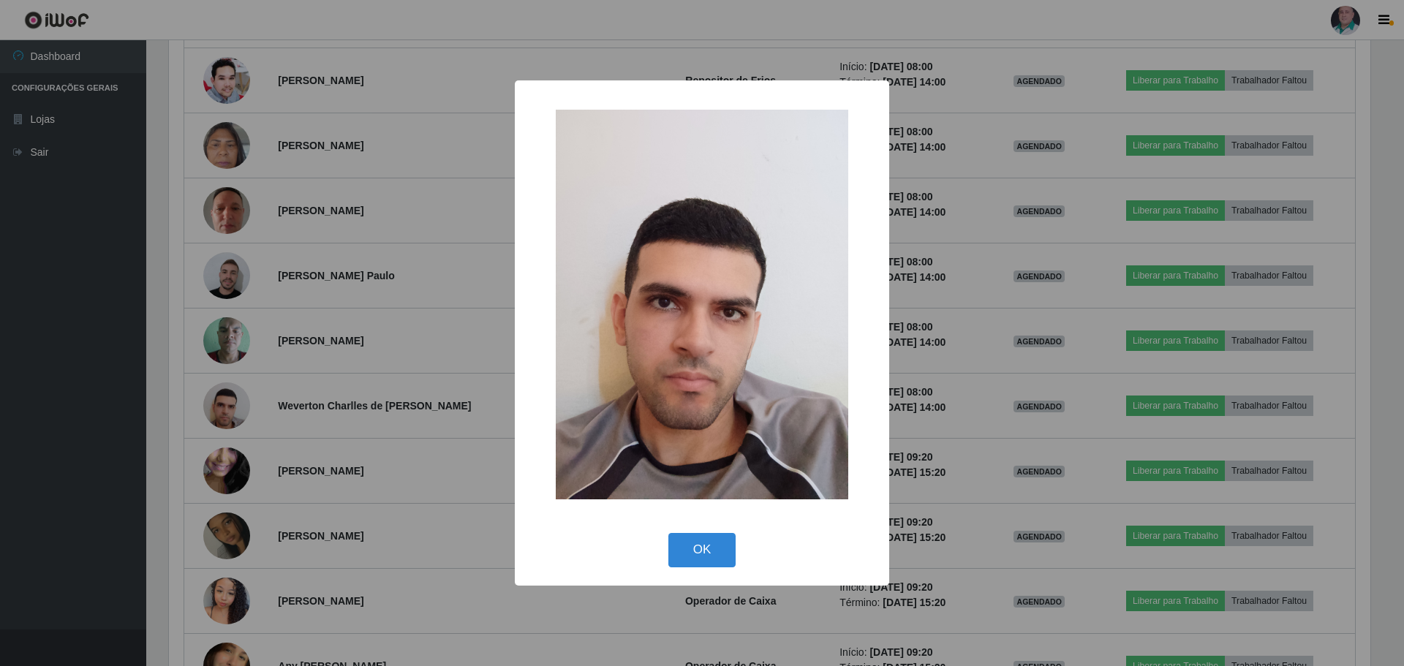
click at [219, 404] on div "× OK Cancel" at bounding box center [702, 333] width 1404 height 666
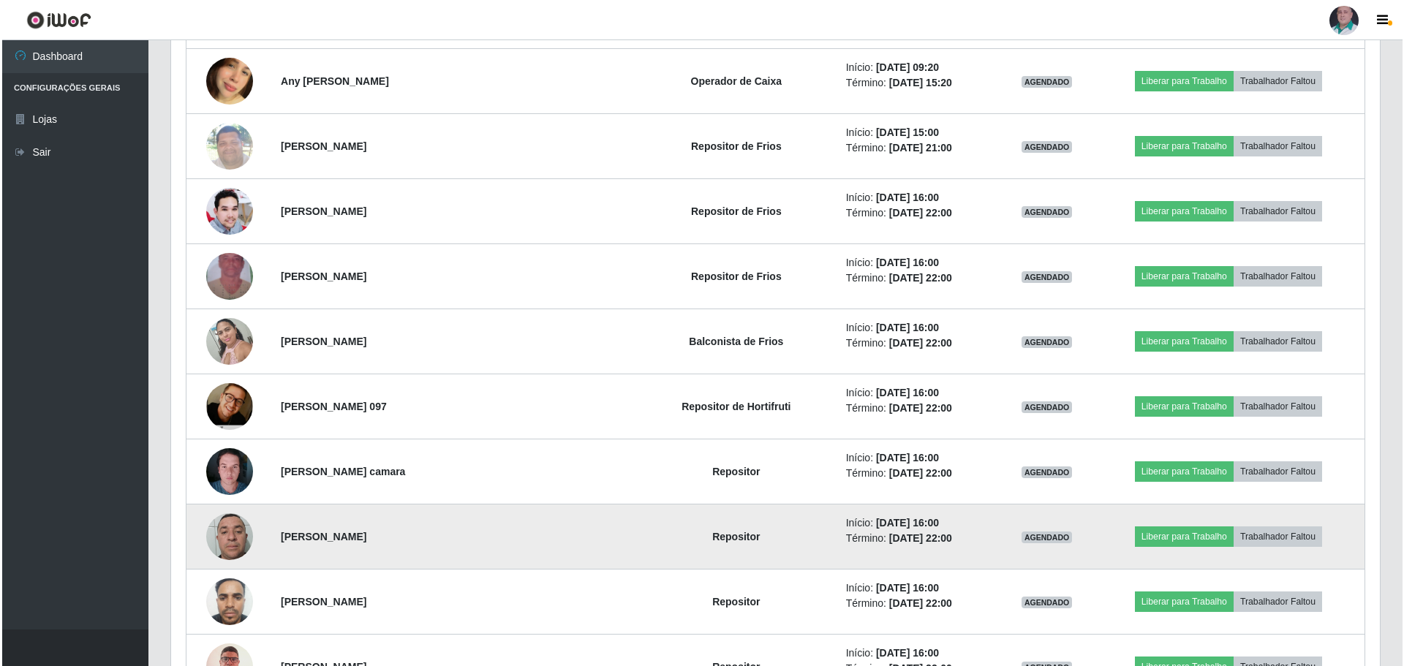
scroll to position [1389, 0]
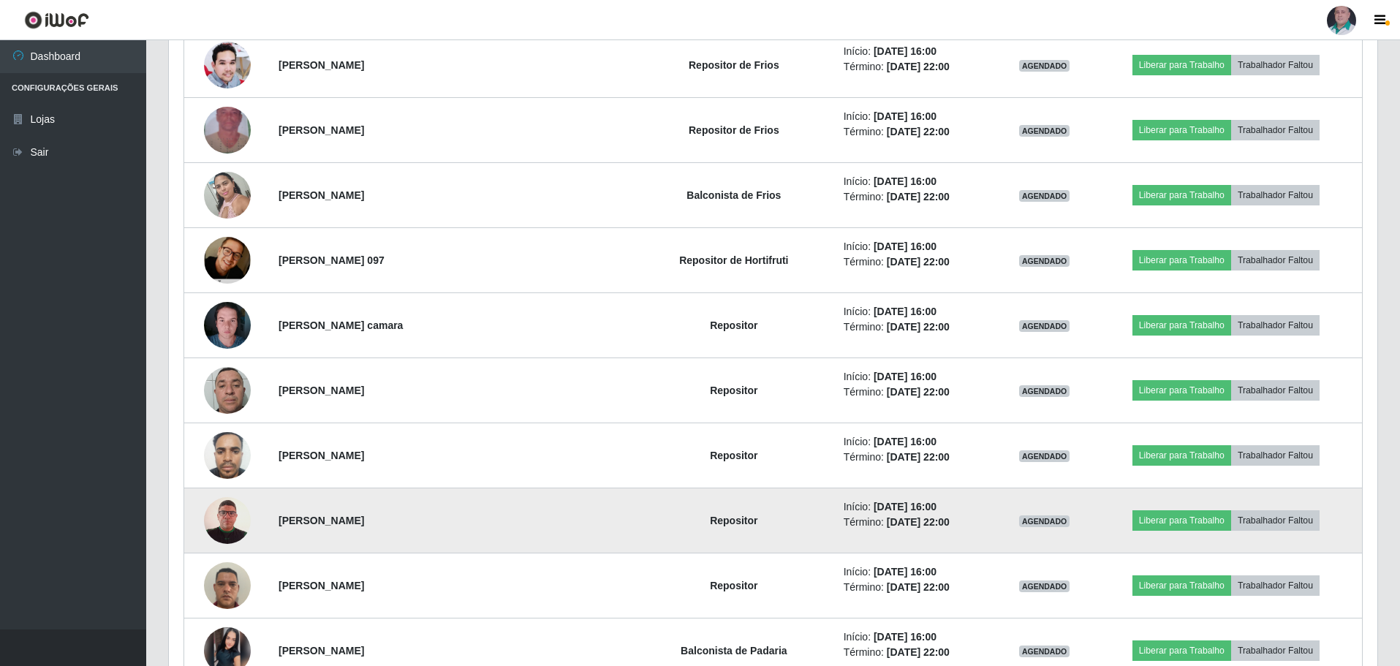
click at [243, 526] on img at bounding box center [227, 520] width 47 height 67
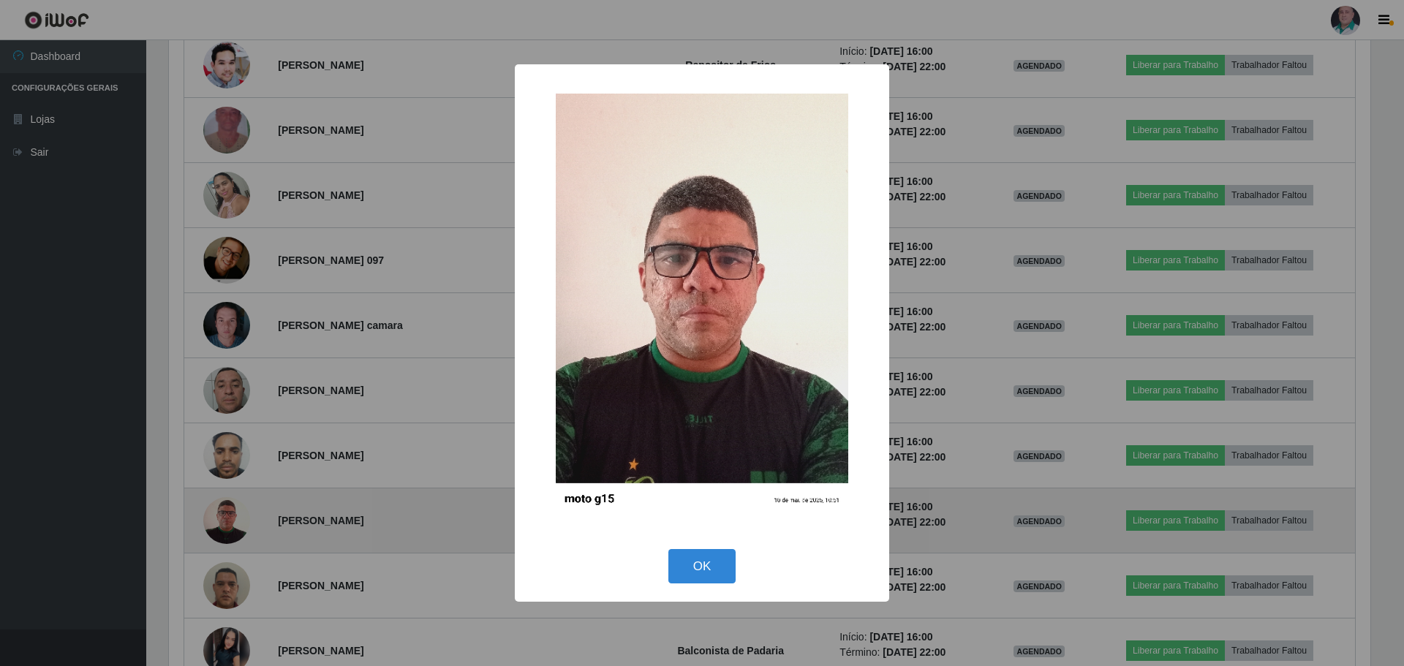
click at [243, 526] on div "× OK Cancel" at bounding box center [702, 333] width 1404 height 666
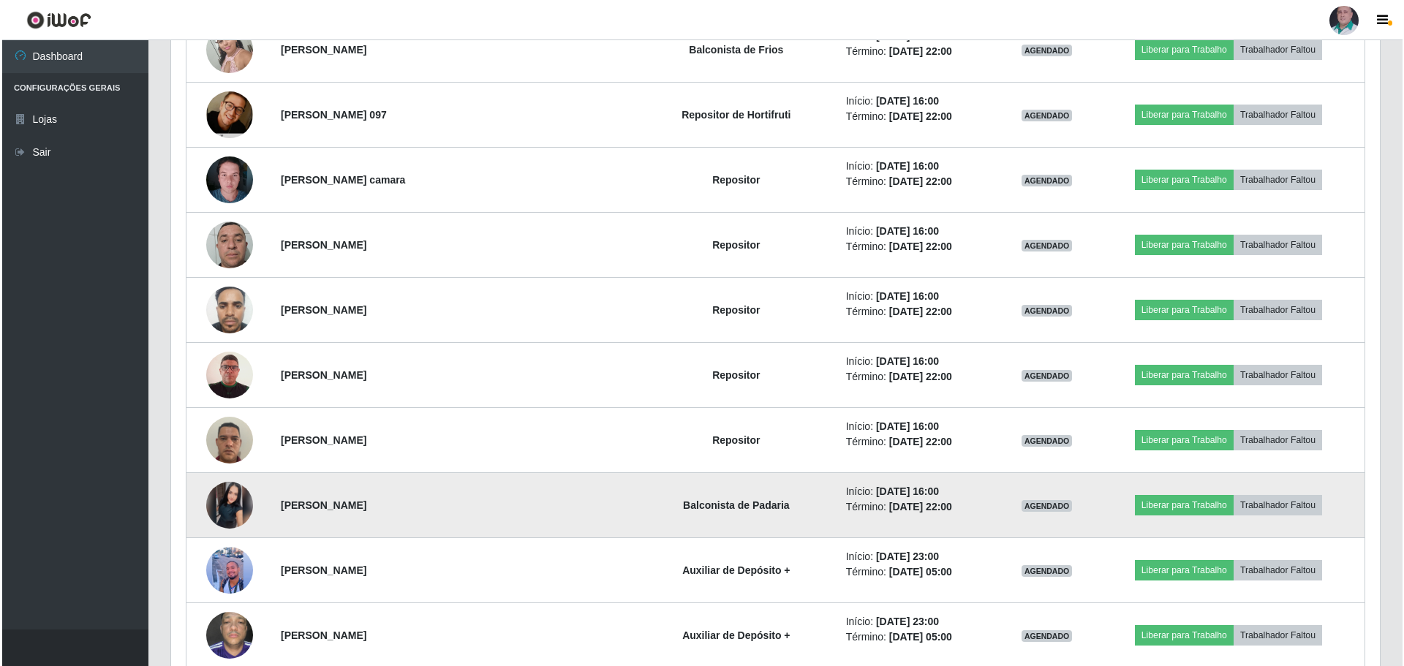
scroll to position [1535, 0]
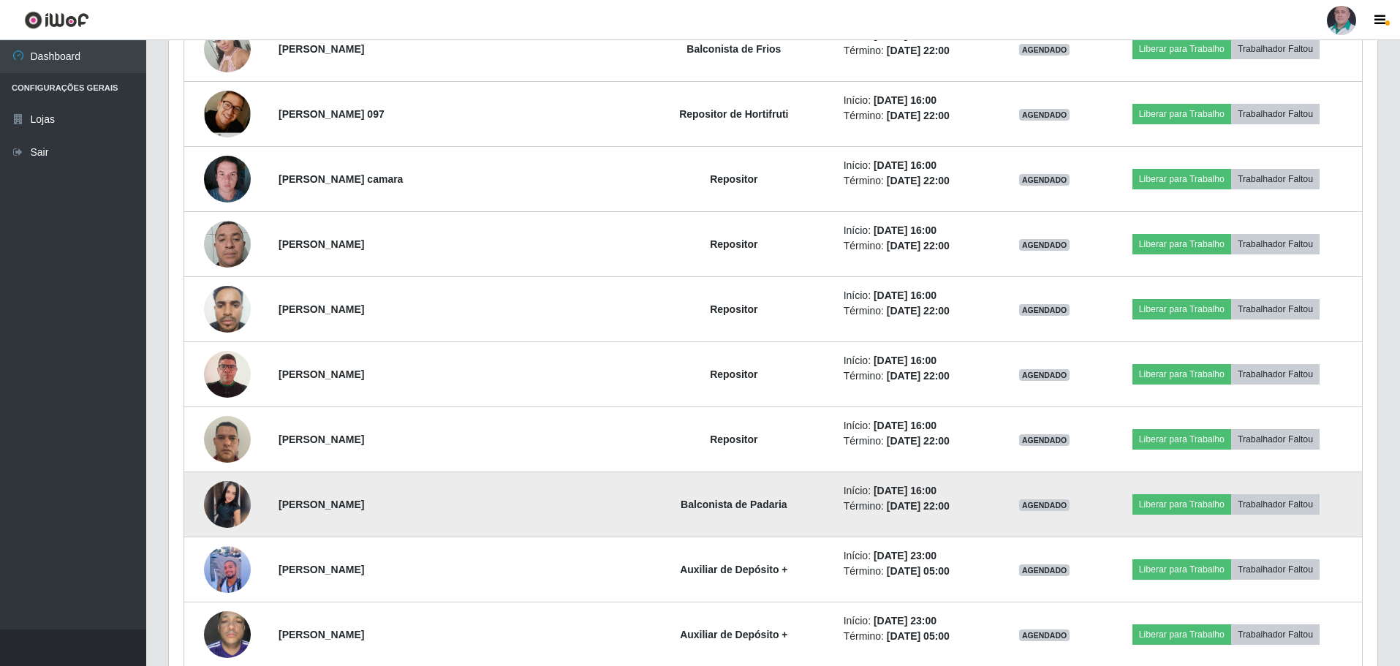
click at [228, 512] on img at bounding box center [227, 504] width 47 height 47
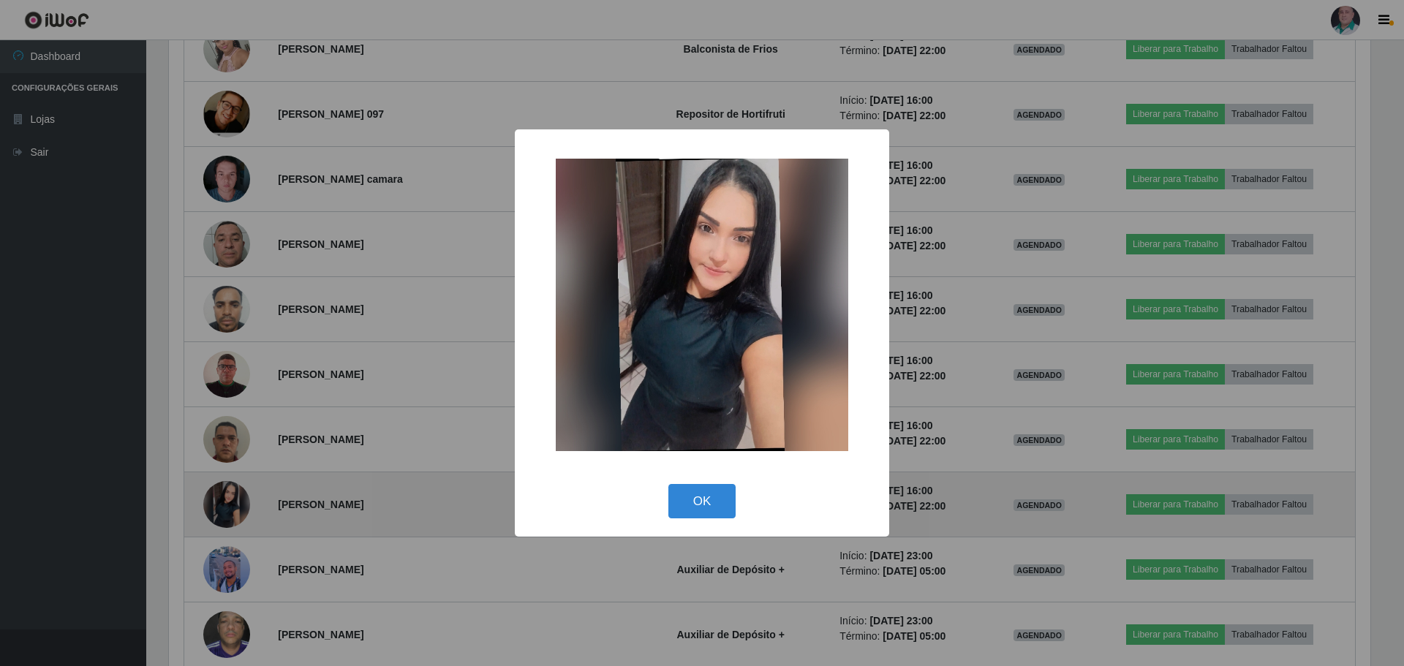
click at [228, 512] on div "× OK Cancel" at bounding box center [702, 333] width 1404 height 666
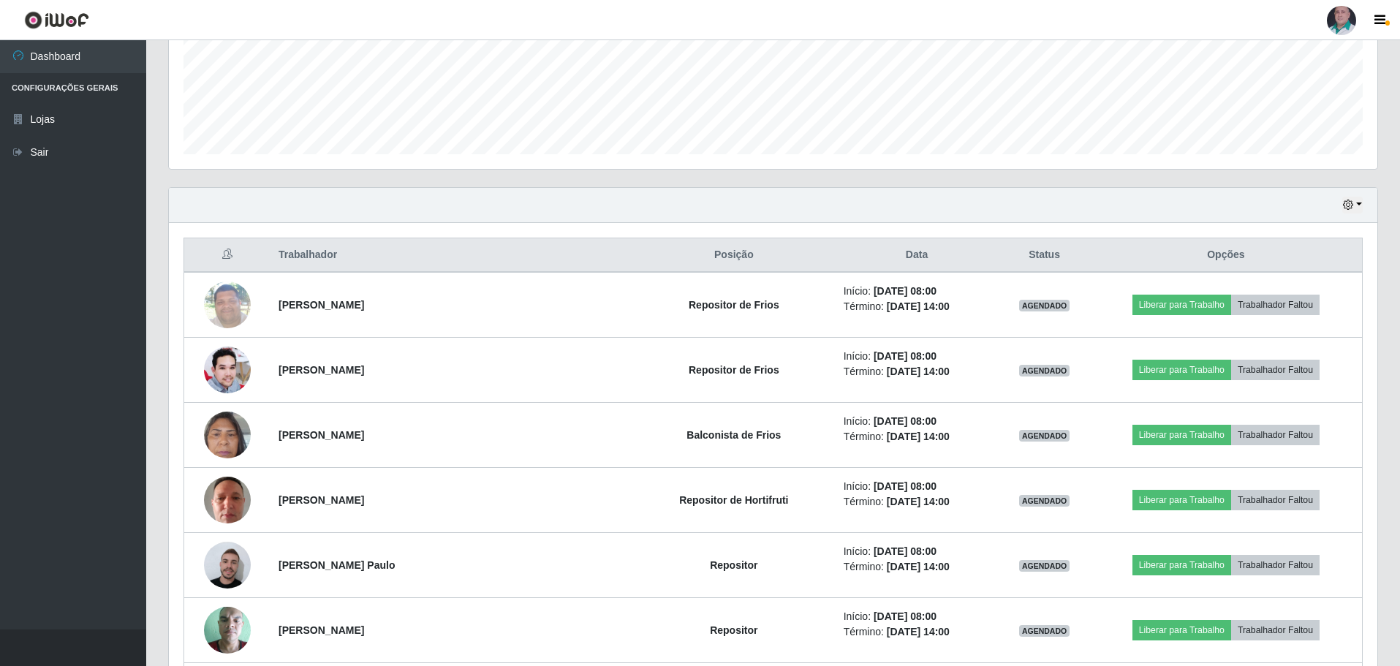
scroll to position [366, 0]
